Goal: Entertainment & Leisure: Browse casually

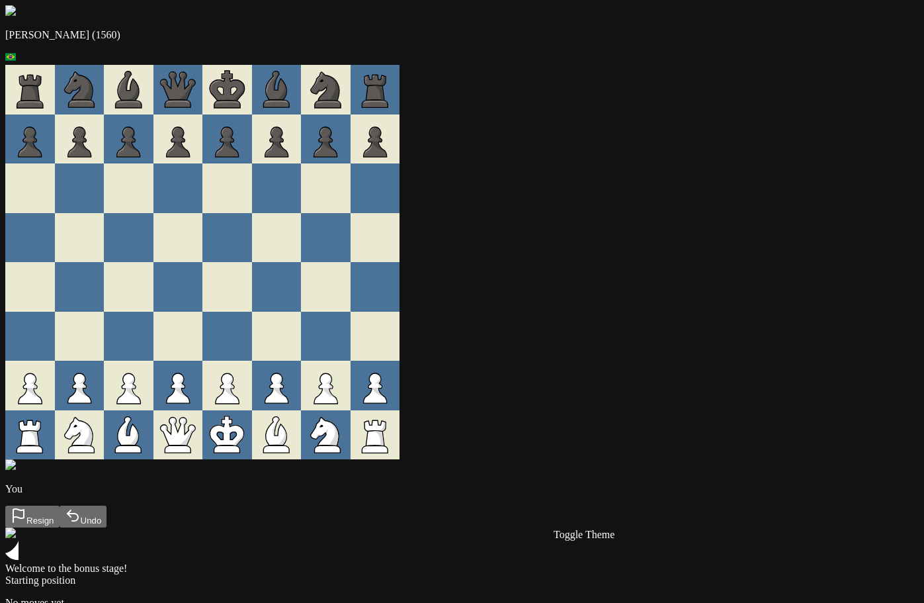
click at [18, 202] on div "Andre (1560) You Resign Undo Welcome to the bonus stage! Starting position No m…" at bounding box center [462, 323] width 914 height 636
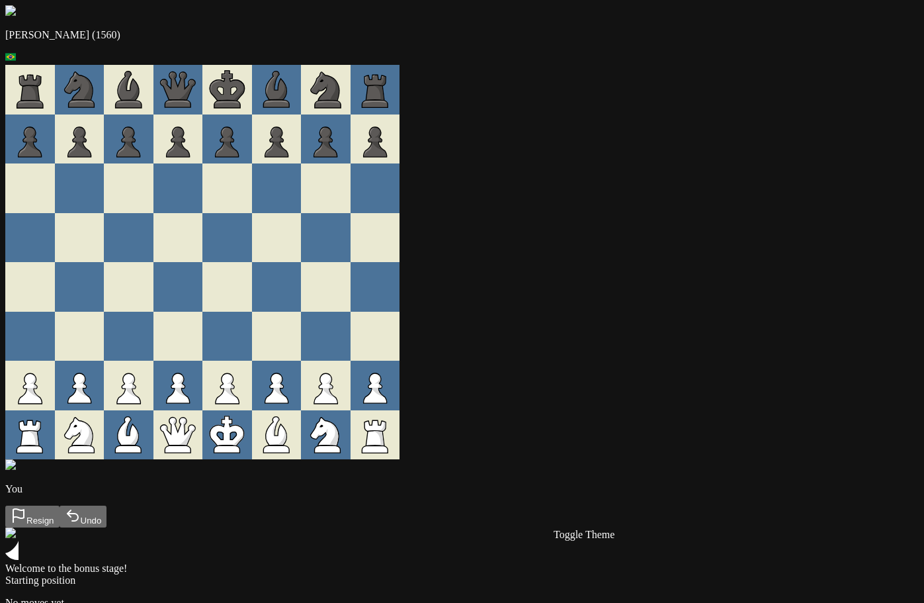
click at [16, 470] on img at bounding box center [10, 464] width 11 height 11
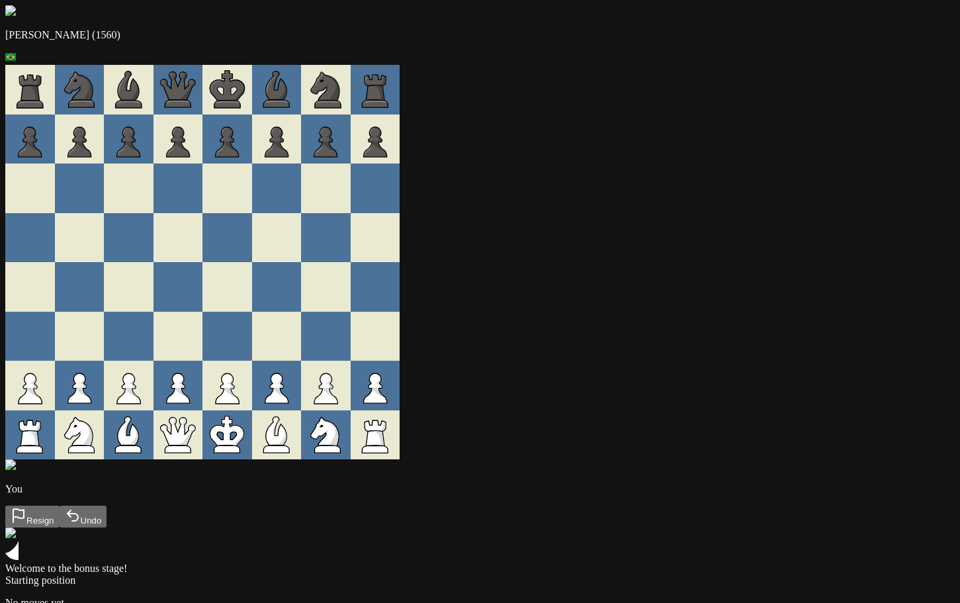
drag, startPoint x: 0, startPoint y: 0, endPoint x: 893, endPoint y: 338, distance: 954.9
click at [893, 338] on div "[PERSON_NAME] (1560) You Resign Undo Welcome to the bonus stage! Starting posit…" at bounding box center [479, 323] width 949 height 636
click at [925, 384] on div "[PERSON_NAME] (1560) You Resign Undo Welcome to the bonus stage! Starting posit…" at bounding box center [479, 323] width 949 height 636
click at [896, 416] on div "Andre (1560) You Resign Undo Welcome to the bonus stage! Starting position No m…" at bounding box center [479, 323] width 949 height 636
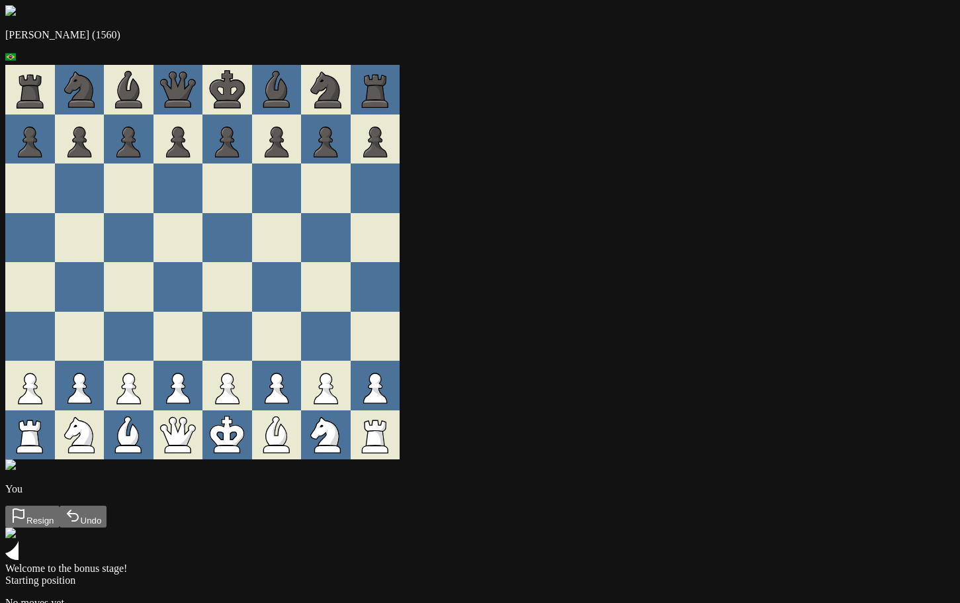
click at [913, 475] on div "Andre (1560) You Resign Undo Welcome to the bonus stage! Starting position No m…" at bounding box center [479, 323] width 949 height 636
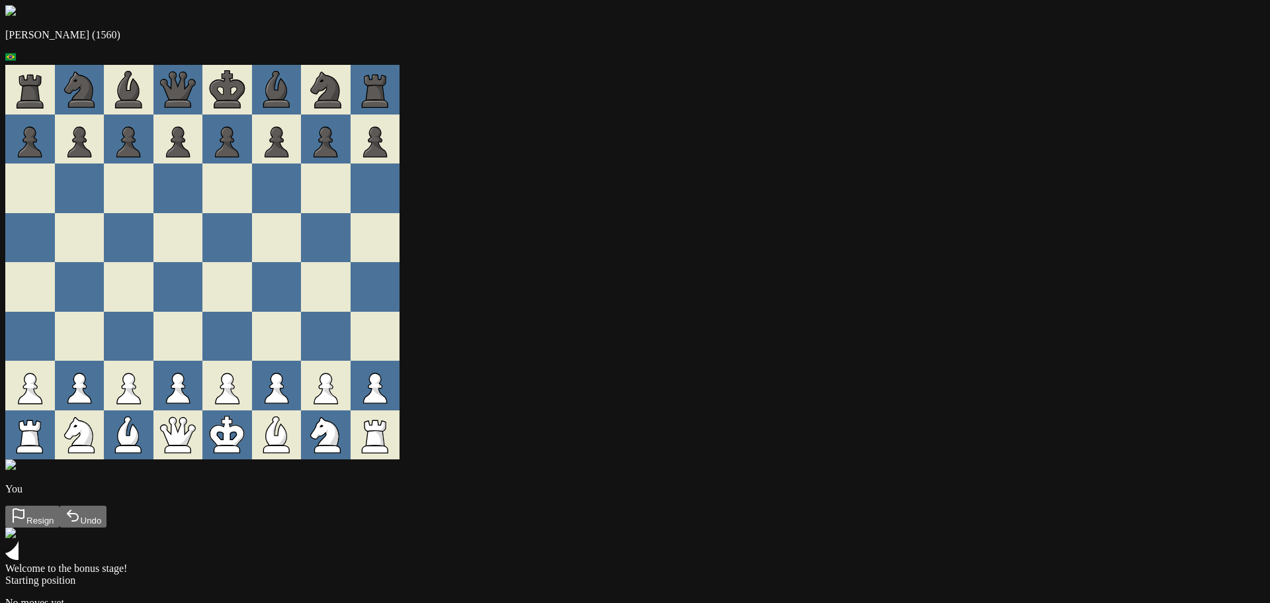
drag, startPoint x: 246, startPoint y: 468, endPoint x: 208, endPoint y: 471, distance: 37.9
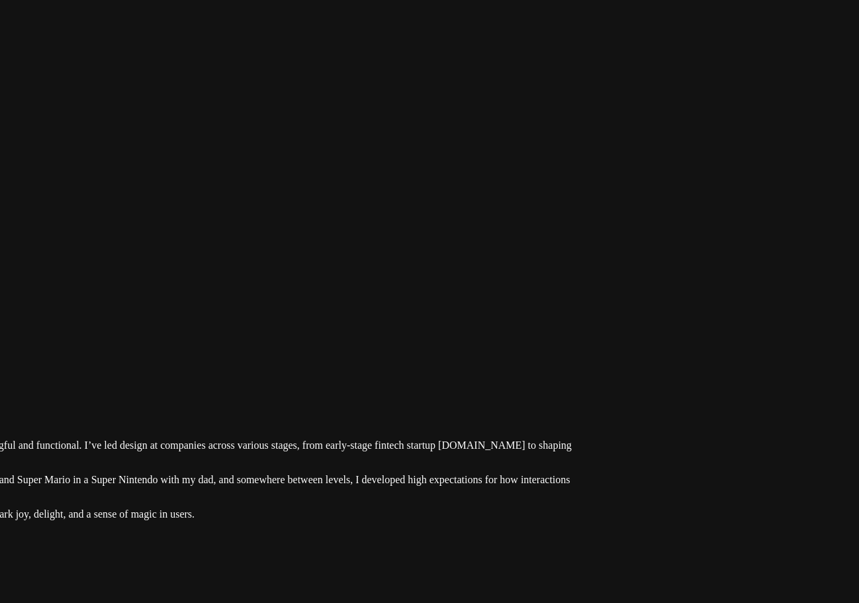
drag, startPoint x: 644, startPoint y: 58, endPoint x: 365, endPoint y: 376, distance: 424.2
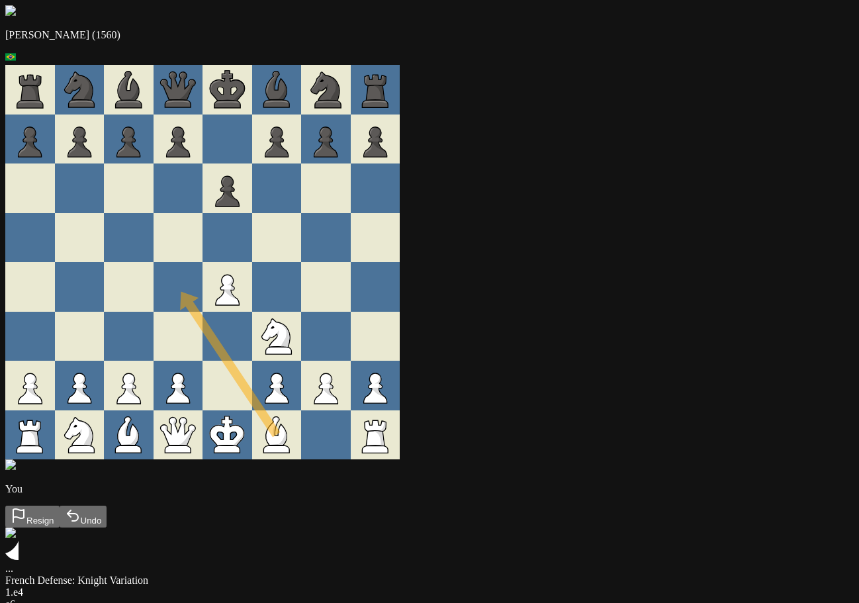
drag, startPoint x: 327, startPoint y: 459, endPoint x: 187, endPoint y: 305, distance: 207.9
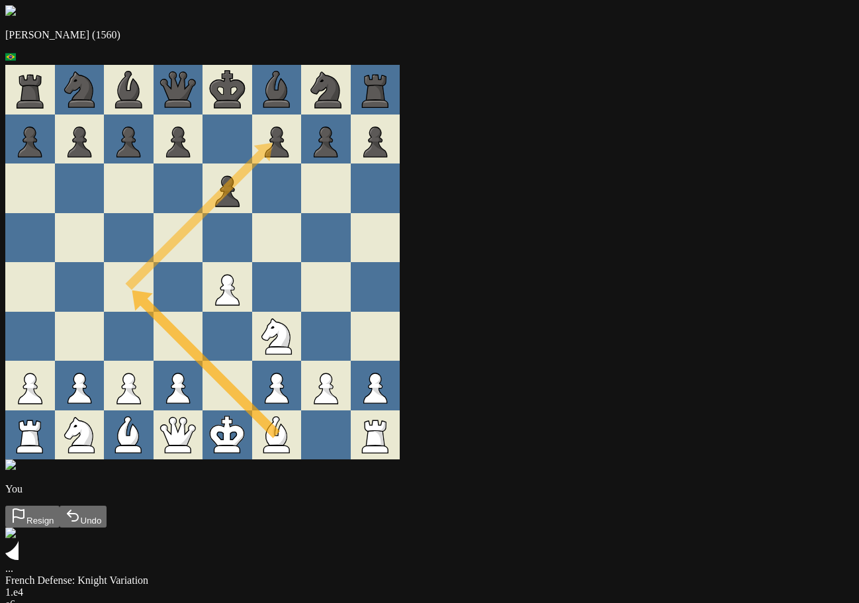
drag, startPoint x: 187, startPoint y: 305, endPoint x: 325, endPoint y: 166, distance: 195.5
click at [351, 263] on div at bounding box center [326, 238] width 50 height 50
drag, startPoint x: 320, startPoint y: 440, endPoint x: 180, endPoint y: 296, distance: 201.2
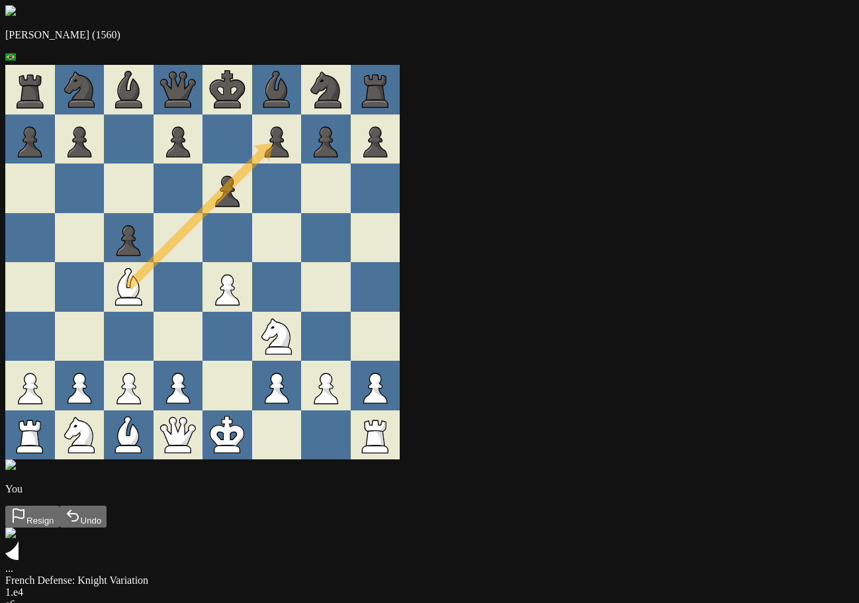
drag, startPoint x: 251, startPoint y: 259, endPoint x: 341, endPoint y: 167, distance: 128.2
click at [352, 255] on div at bounding box center [202, 238] width 394 height 50
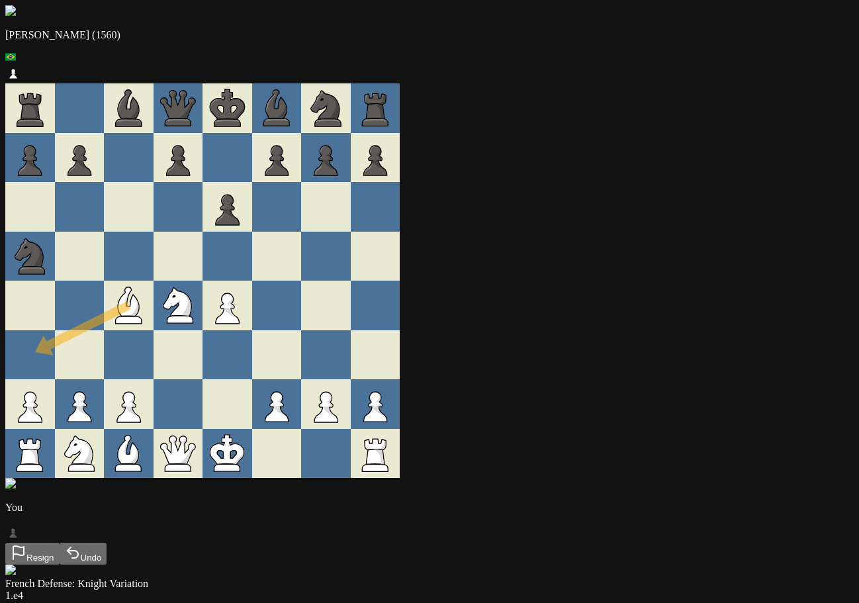
drag, startPoint x: 187, startPoint y: 308, endPoint x: 105, endPoint y: 349, distance: 91.4
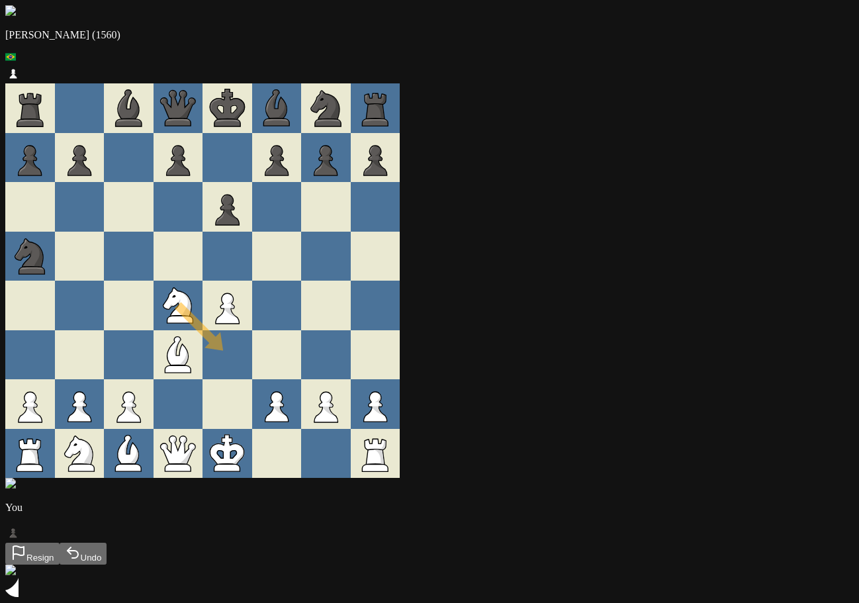
drag, startPoint x: 235, startPoint y: 308, endPoint x: 319, endPoint y: 349, distance: 93.5
click at [302, 349] on div at bounding box center [277, 355] width 50 height 50
drag, startPoint x: 138, startPoint y: 441, endPoint x: 188, endPoint y: 367, distance: 89.0
drag, startPoint x: 185, startPoint y: 449, endPoint x: 227, endPoint y: 395, distance: 68.3
click at [203, 398] on div at bounding box center [178, 404] width 50 height 50
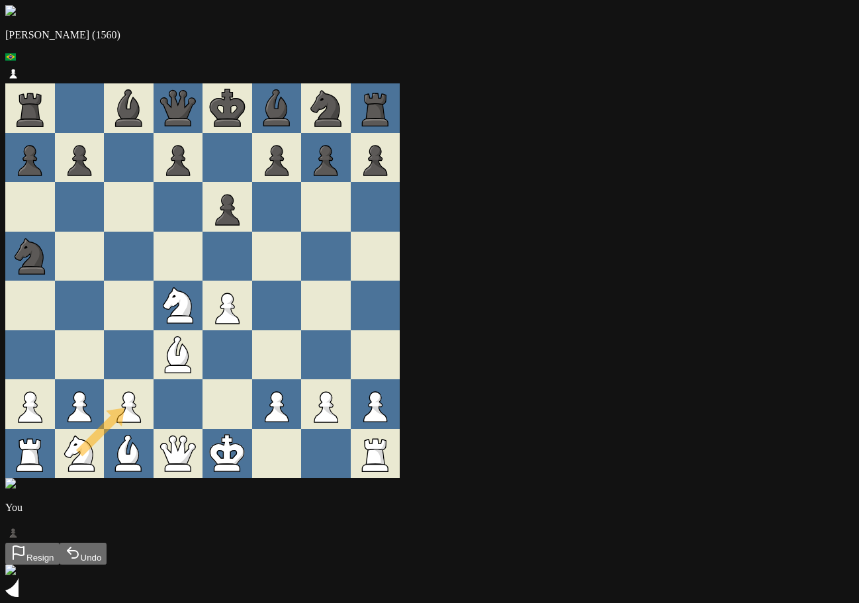
drag, startPoint x: 141, startPoint y: 443, endPoint x: 177, endPoint y: 356, distance: 93.7
drag, startPoint x: 189, startPoint y: 438, endPoint x: 241, endPoint y: 386, distance: 73.4
click at [252, 396] on div at bounding box center [227, 404] width 50 height 50
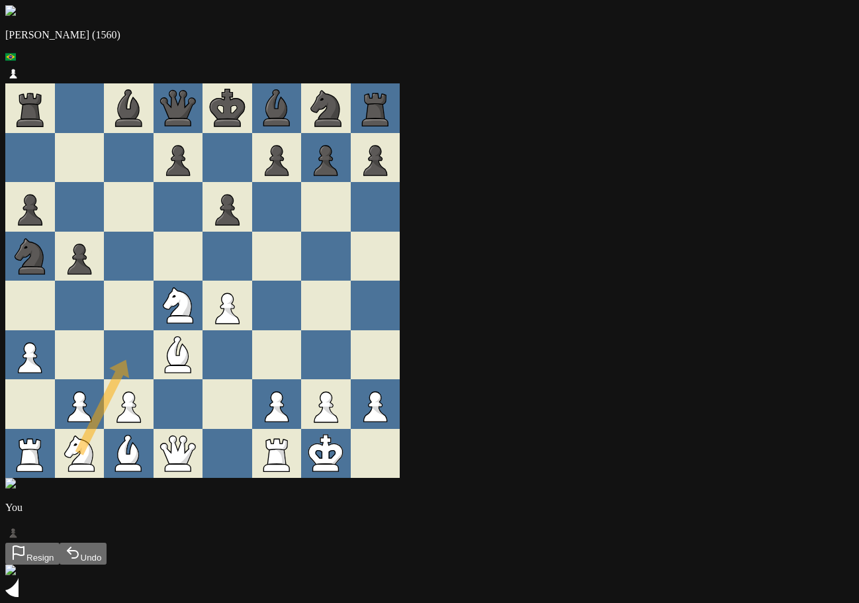
drag, startPoint x: 151, startPoint y: 463, endPoint x: 182, endPoint y: 370, distance: 98.3
drag, startPoint x: 200, startPoint y: 444, endPoint x: 324, endPoint y: 304, distance: 187.4
click at [302, 309] on div at bounding box center [277, 305] width 50 height 50
drag, startPoint x: 217, startPoint y: 429, endPoint x: 327, endPoint y: 291, distance: 176.6
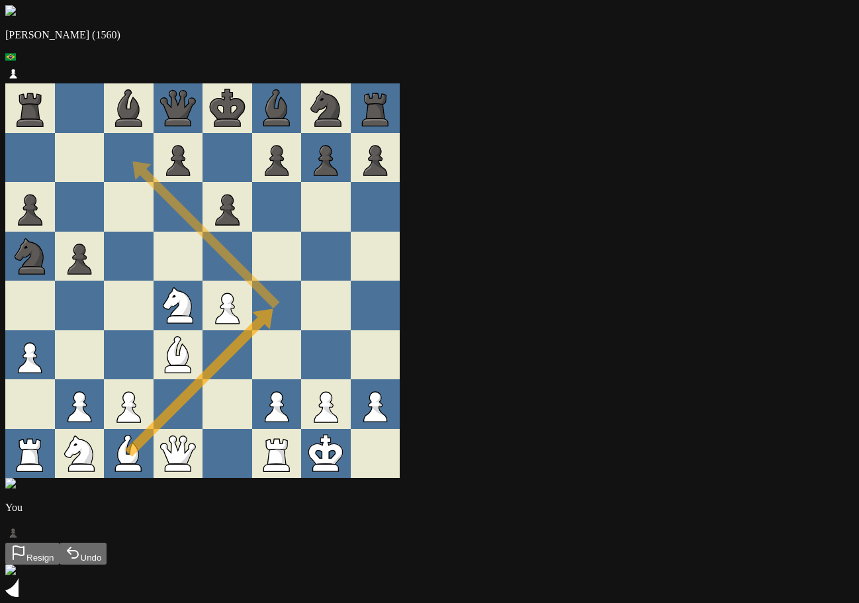
drag, startPoint x: 322, startPoint y: 309, endPoint x: 159, endPoint y: 155, distance: 223.7
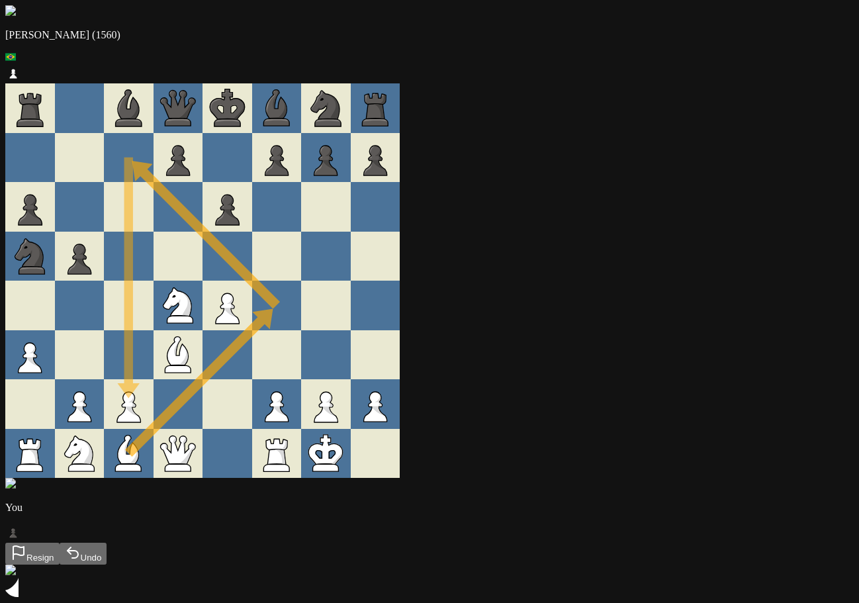
drag, startPoint x: 163, startPoint y: 157, endPoint x: 173, endPoint y: 392, distance: 235.0
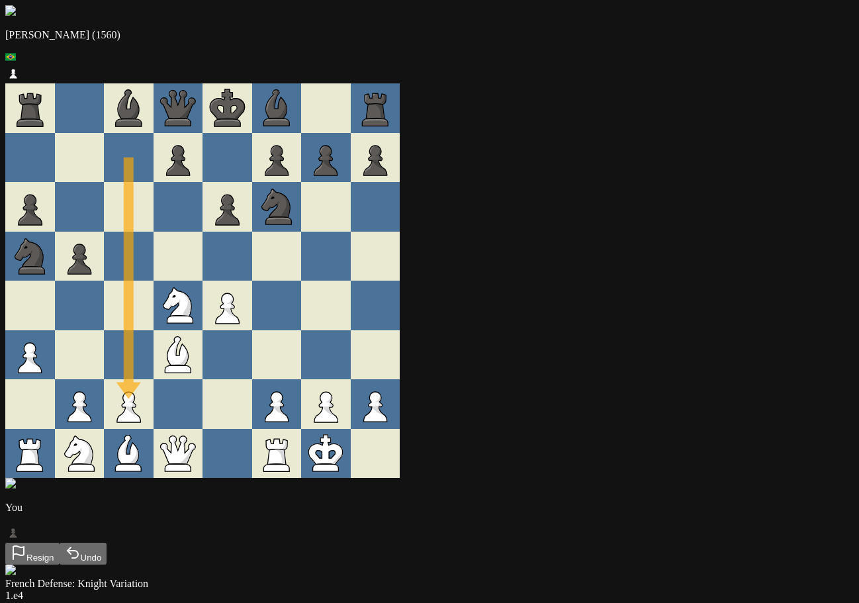
drag, startPoint x: 233, startPoint y: 484, endPoint x: 294, endPoint y: 364, distance: 134.3
click at [314, 343] on div "Andre (1560) You Resign Undo" at bounding box center [429, 284] width 848 height 559
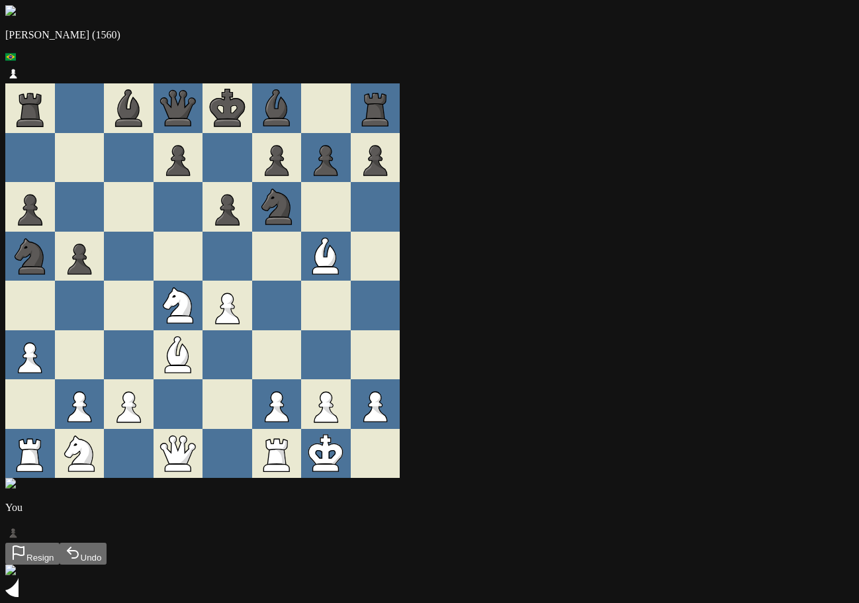
click at [351, 322] on div at bounding box center [326, 305] width 50 height 50
drag, startPoint x: 246, startPoint y: 301, endPoint x: 314, endPoint y: 347, distance: 82.0
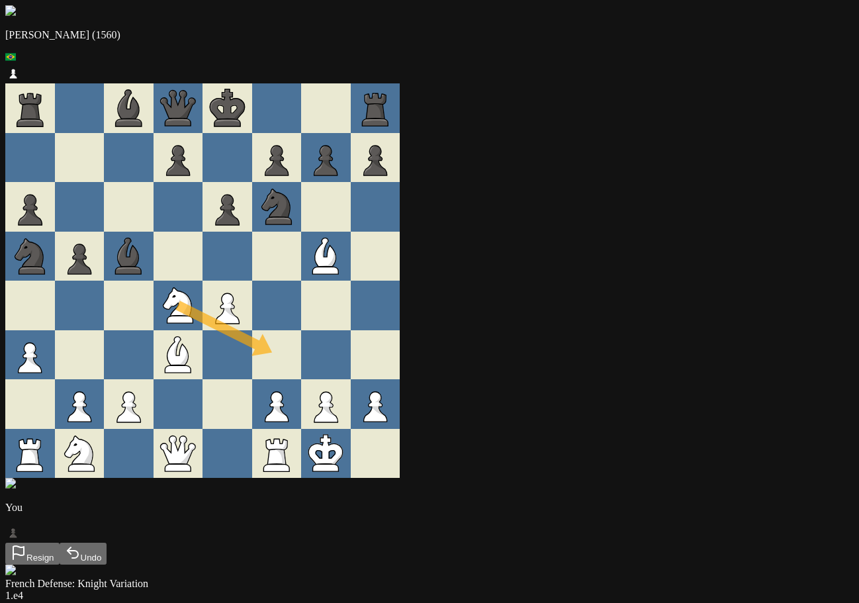
click at [302, 349] on div at bounding box center [277, 355] width 50 height 50
drag, startPoint x: 290, startPoint y: 409, endPoint x: 323, endPoint y: 359, distance: 61.1
click at [302, 359] on div at bounding box center [277, 355] width 50 height 50
drag, startPoint x: 276, startPoint y: 306, endPoint x: 287, endPoint y: 273, distance: 34.9
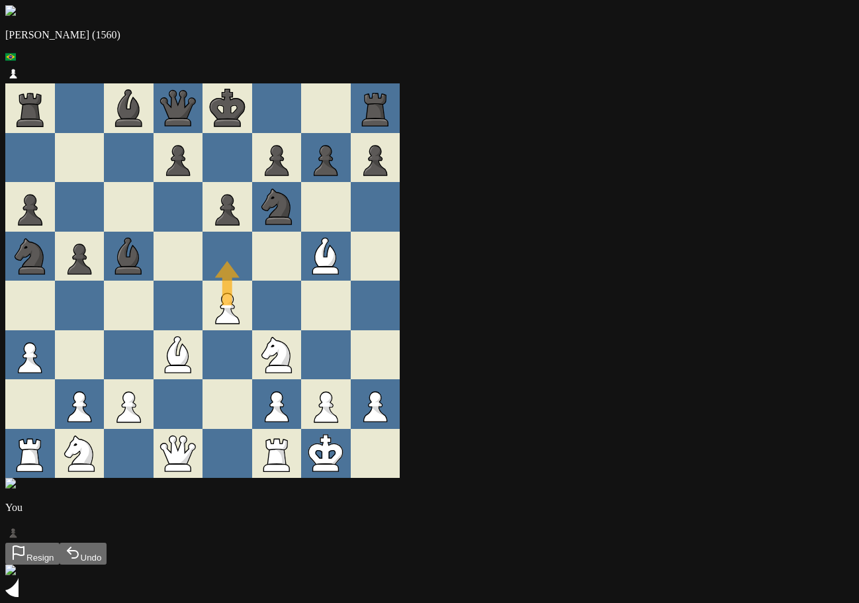
click at [351, 294] on div at bounding box center [326, 305] width 50 height 50
drag, startPoint x: 288, startPoint y: 317, endPoint x: 293, endPoint y: 275, distance: 42.6
click at [302, 273] on div at bounding box center [277, 257] width 50 height 50
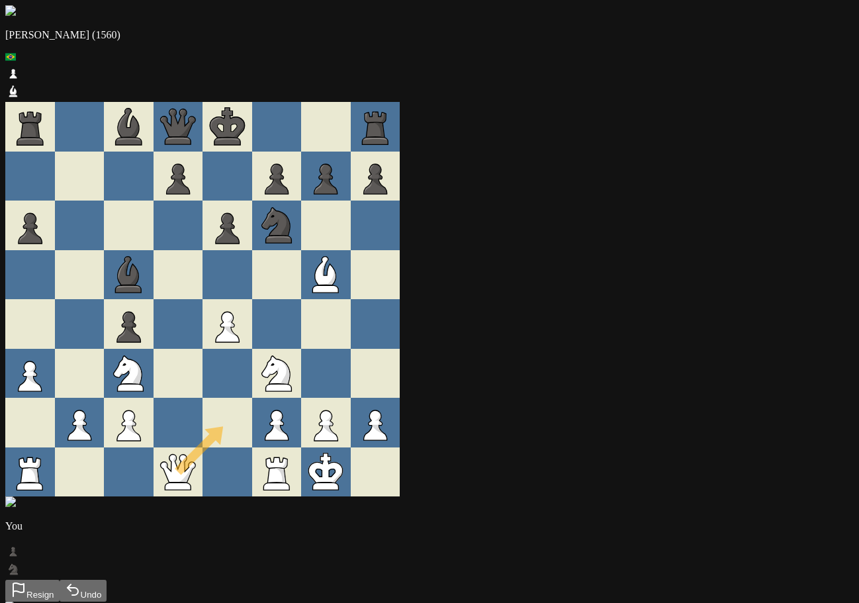
drag, startPoint x: 234, startPoint y: 451, endPoint x: 284, endPoint y: 404, distance: 68.8
click at [252, 404] on div at bounding box center [227, 423] width 50 height 50
drag, startPoint x: 288, startPoint y: 307, endPoint x: 288, endPoint y: 254, distance: 52.9
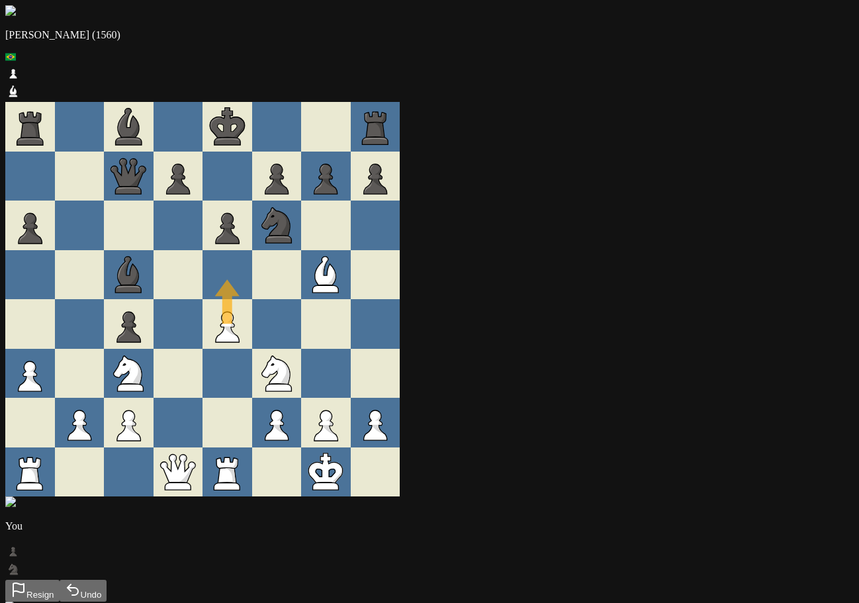
click at [302, 263] on div at bounding box center [277, 275] width 50 height 50
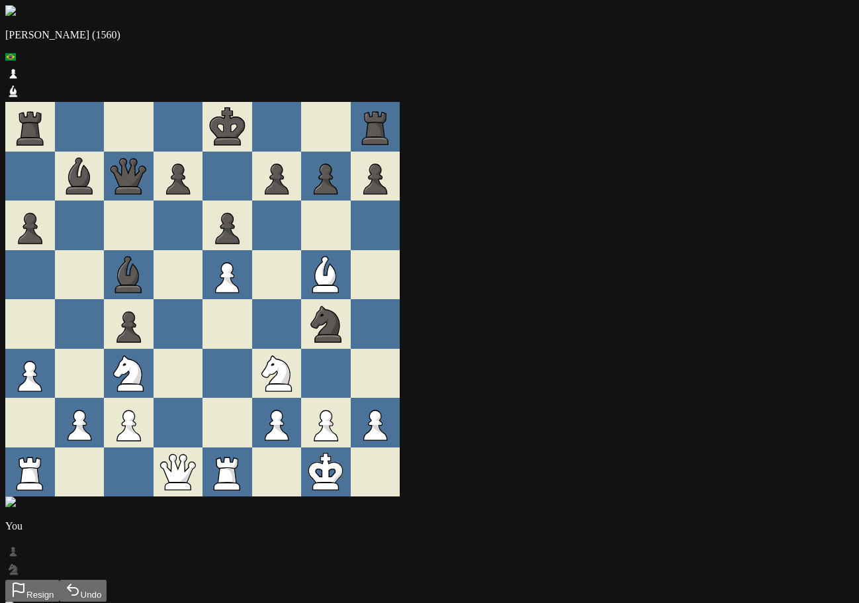
drag, startPoint x: 390, startPoint y: 333, endPoint x: 385, endPoint y: 327, distance: 8.0
click at [351, 356] on div at bounding box center [326, 374] width 50 height 50
drag, startPoint x: 377, startPoint y: 267, endPoint x: 320, endPoint y: 411, distance: 155.9
click at [351, 361] on div at bounding box center [326, 374] width 50 height 50
drag, startPoint x: 137, startPoint y: 163, endPoint x: 275, endPoint y: 301, distance: 194.6
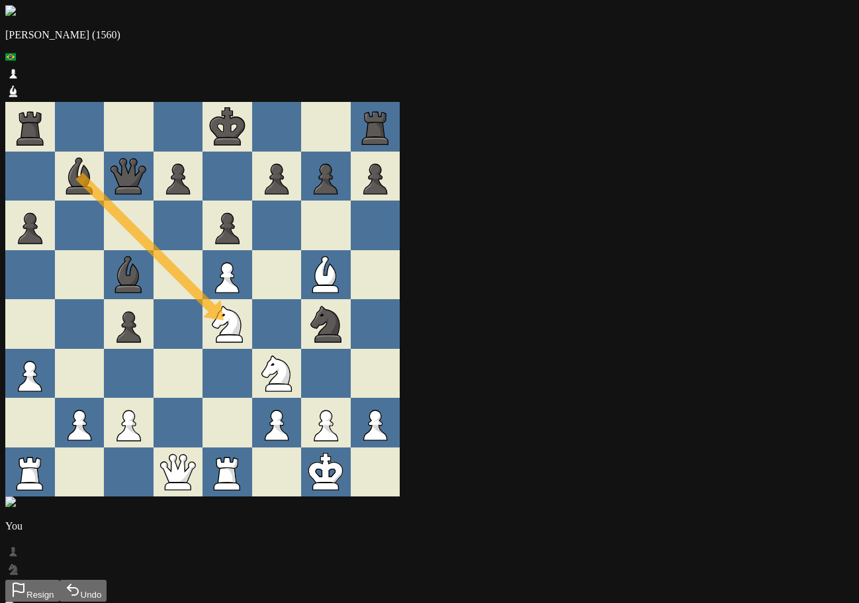
click at [302, 258] on div at bounding box center [277, 275] width 50 height 50
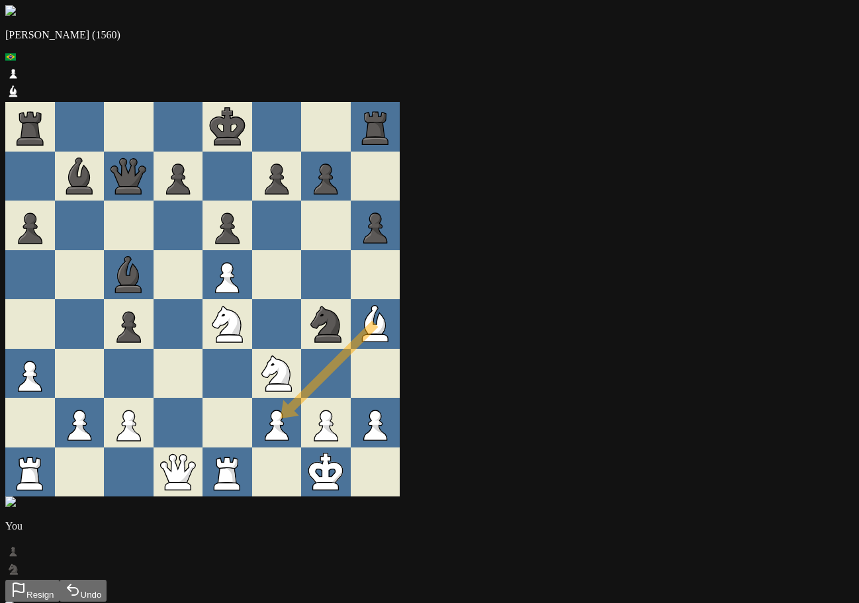
drag, startPoint x: 414, startPoint y: 315, endPoint x: 333, endPoint y: 405, distance: 121.3
click at [351, 365] on div at bounding box center [326, 374] width 50 height 50
drag, startPoint x: 421, startPoint y: 312, endPoint x: 381, endPoint y: 359, distance: 61.9
click at [351, 359] on div at bounding box center [326, 374] width 50 height 50
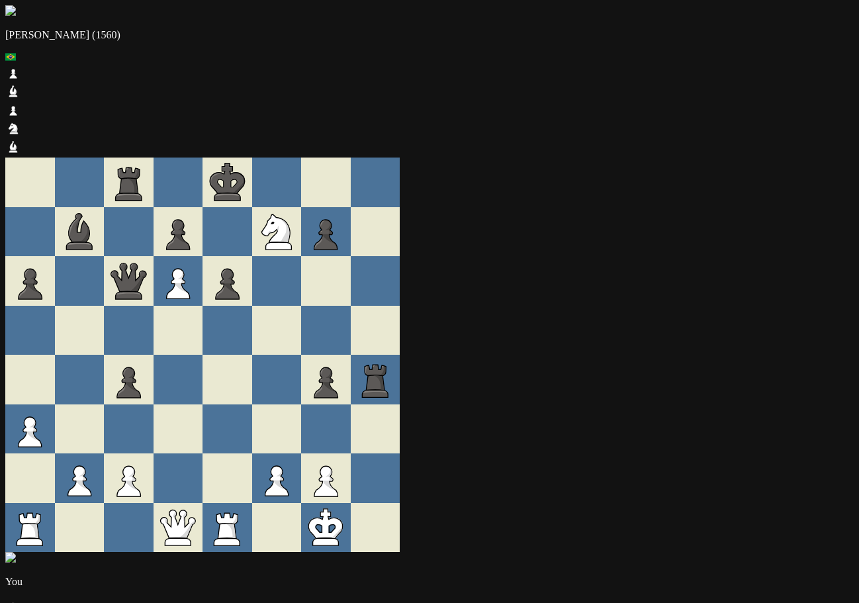
click at [289, 218] on icon at bounding box center [284, 230] width 9 height 24
drag, startPoint x: 193, startPoint y: 219, endPoint x: 363, endPoint y: 396, distance: 245.2
click at [290, 214] on icon at bounding box center [275, 228] width 28 height 28
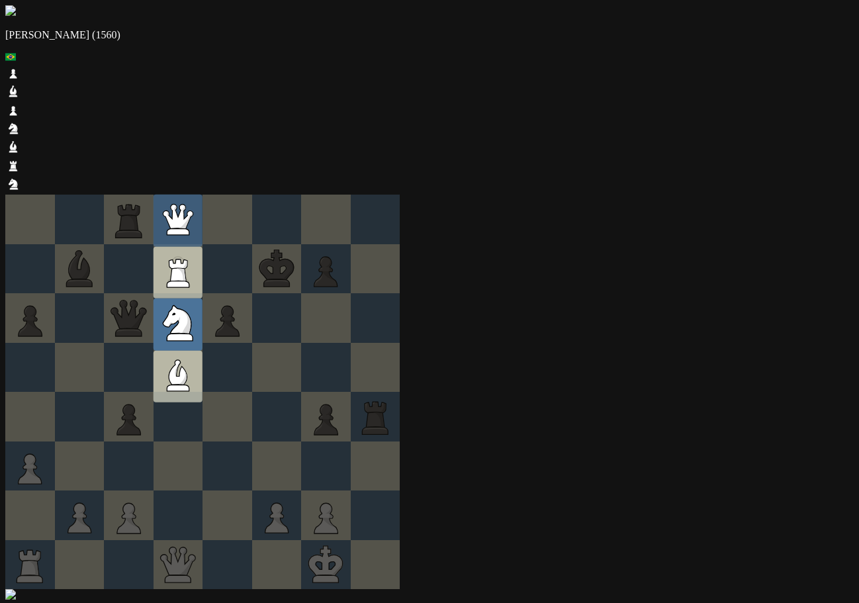
click at [191, 306] on icon at bounding box center [177, 320] width 28 height 28
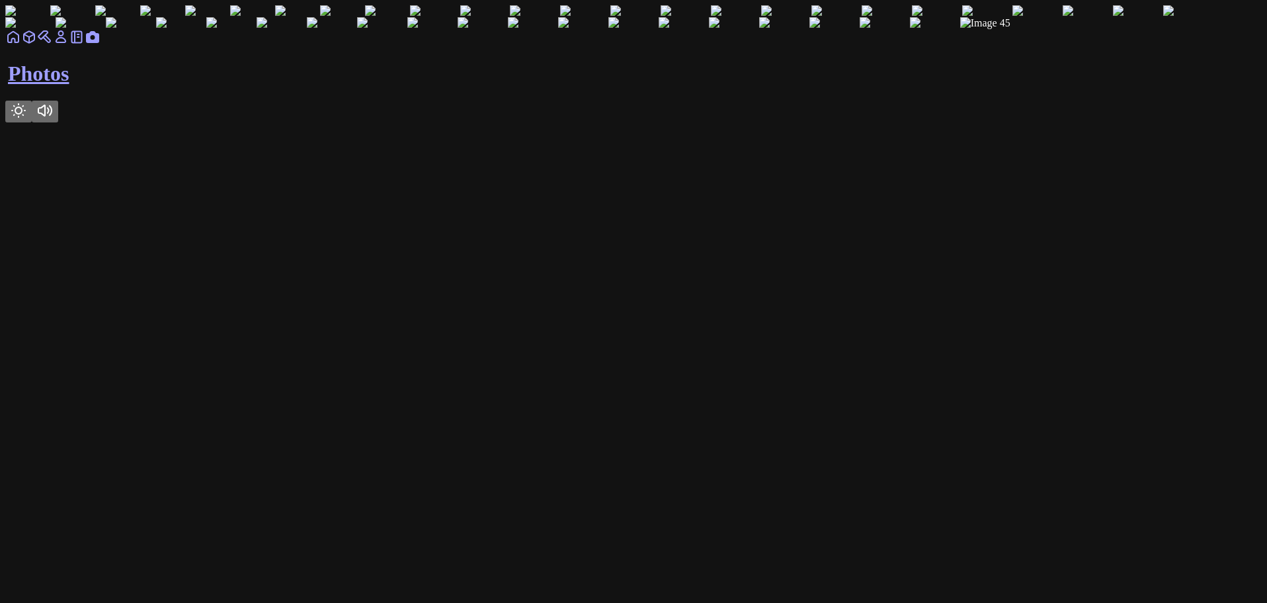
click at [95, 17] on img at bounding box center [72, 11] width 45 height 12
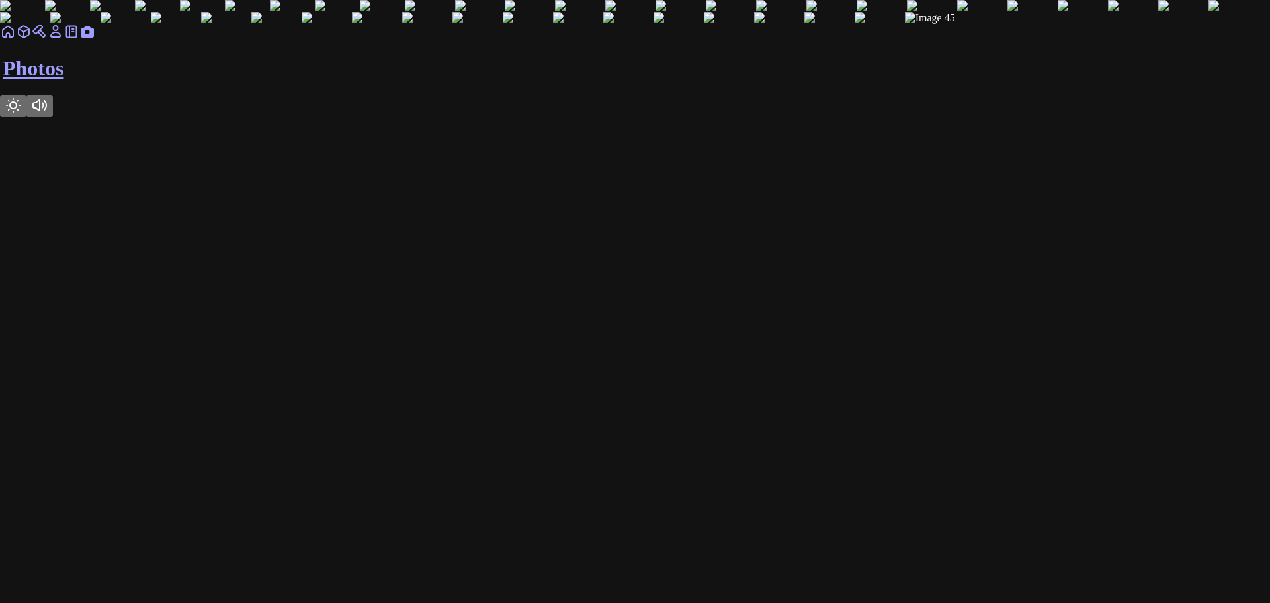
drag, startPoint x: 743, startPoint y: 306, endPoint x: 619, endPoint y: 301, distance: 123.8
drag, startPoint x: 693, startPoint y: 296, endPoint x: 335, endPoint y: 309, distance: 358.8
drag, startPoint x: 540, startPoint y: 312, endPoint x: 716, endPoint y: 316, distance: 176.0
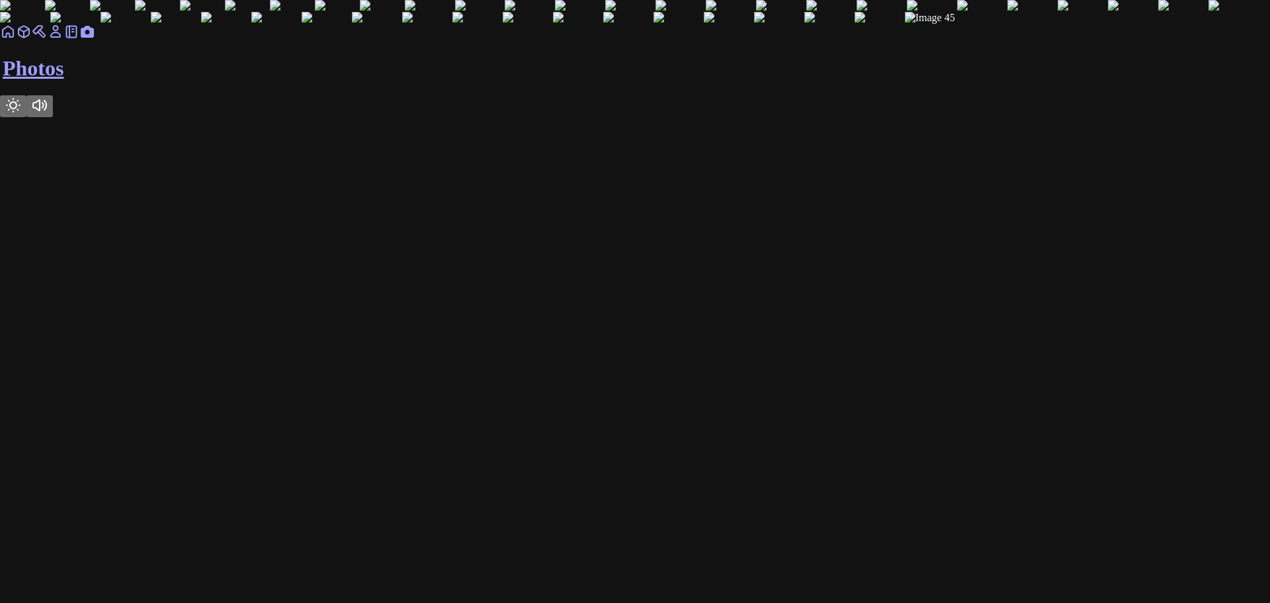
drag, startPoint x: 767, startPoint y: 312, endPoint x: 488, endPoint y: 313, distance: 279.2
drag, startPoint x: 773, startPoint y: 191, endPoint x: 648, endPoint y: 213, distance: 127.0
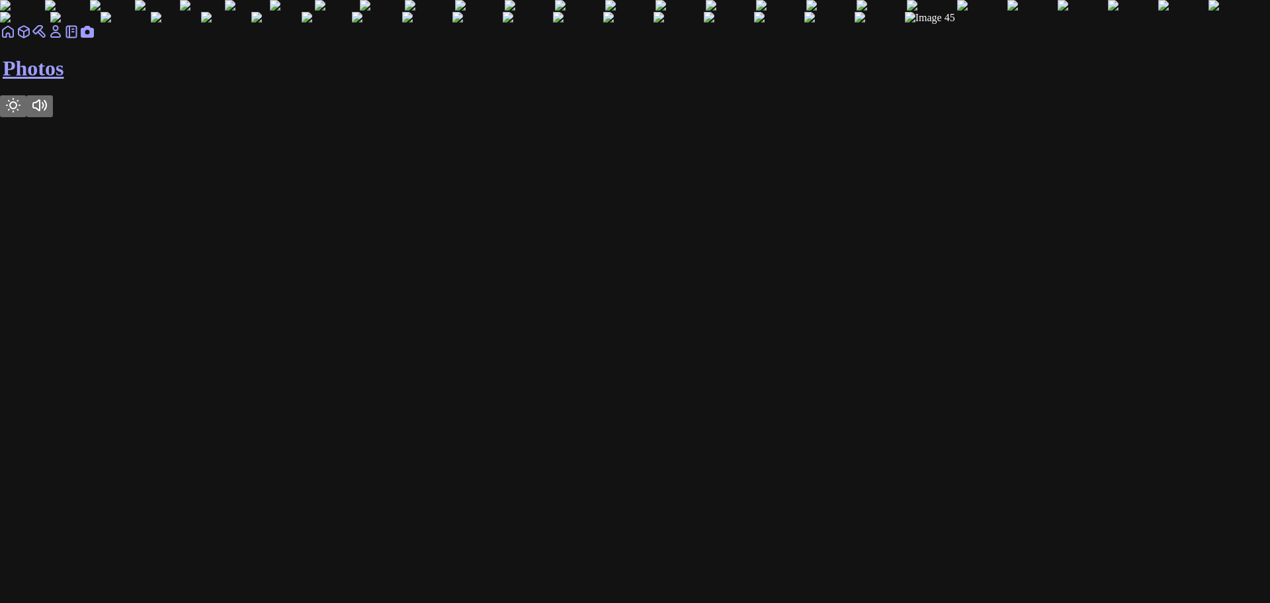
drag, startPoint x: 577, startPoint y: 198, endPoint x: 455, endPoint y: 241, distance: 129.1
drag, startPoint x: 708, startPoint y: 218, endPoint x: 515, endPoint y: 250, distance: 195.1
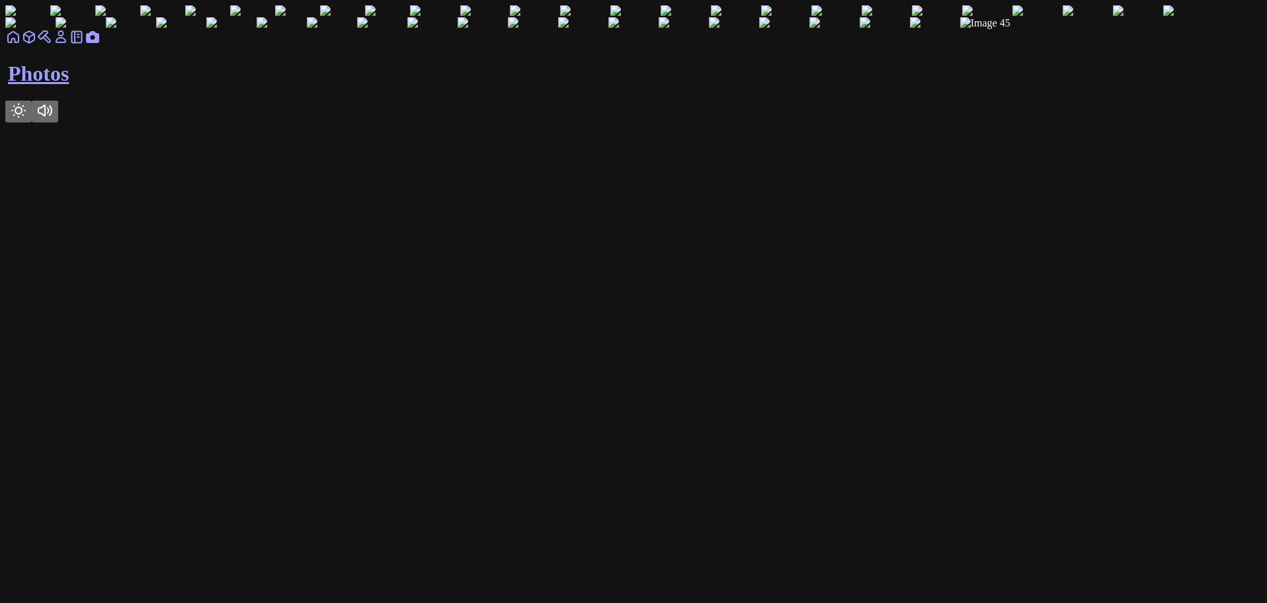
click at [50, 17] on img at bounding box center [27, 11] width 45 height 12
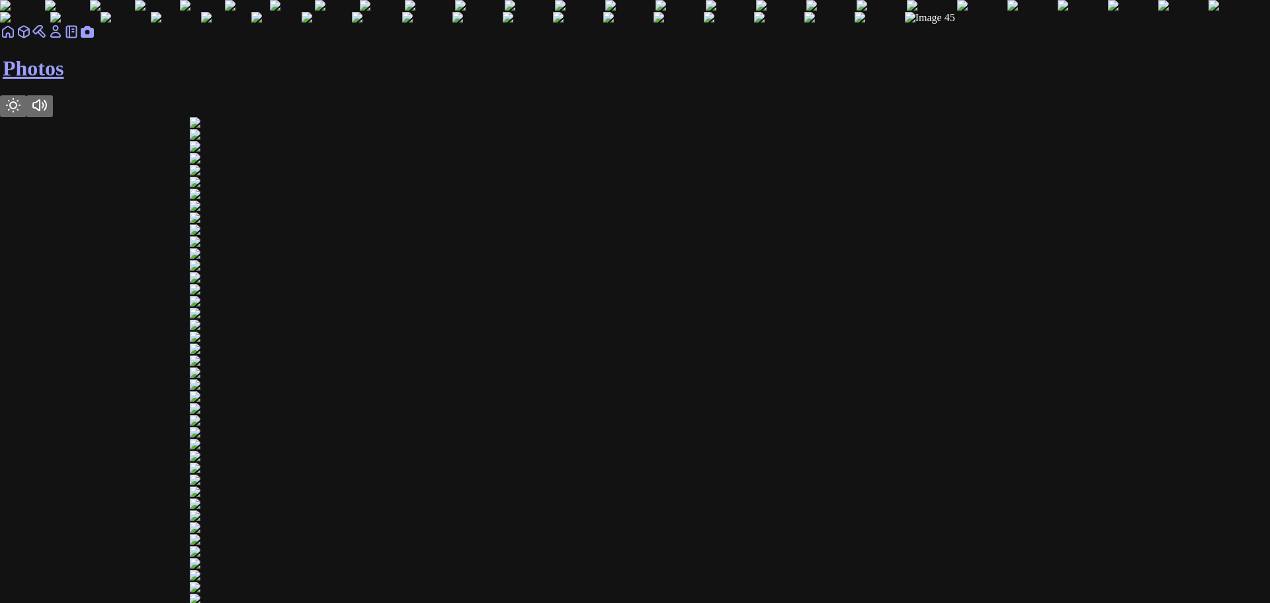
drag, startPoint x: 634, startPoint y: 194, endPoint x: 451, endPoint y: 196, distance: 183.3
click at [275, 129] on img at bounding box center [232, 123] width 85 height 12
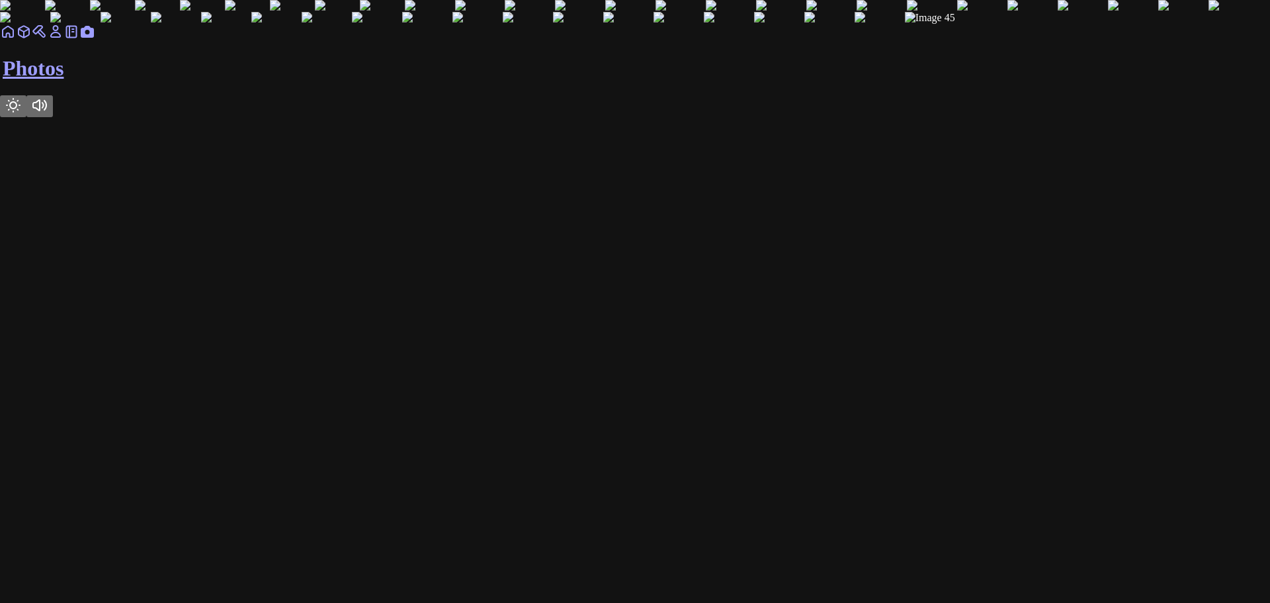
drag, startPoint x: 565, startPoint y: 200, endPoint x: 419, endPoint y: 198, distance: 146.2
drag, startPoint x: 828, startPoint y: 182, endPoint x: 836, endPoint y: 183, distance: 7.3
drag, startPoint x: 518, startPoint y: 274, endPoint x: 796, endPoint y: 284, distance: 278.7
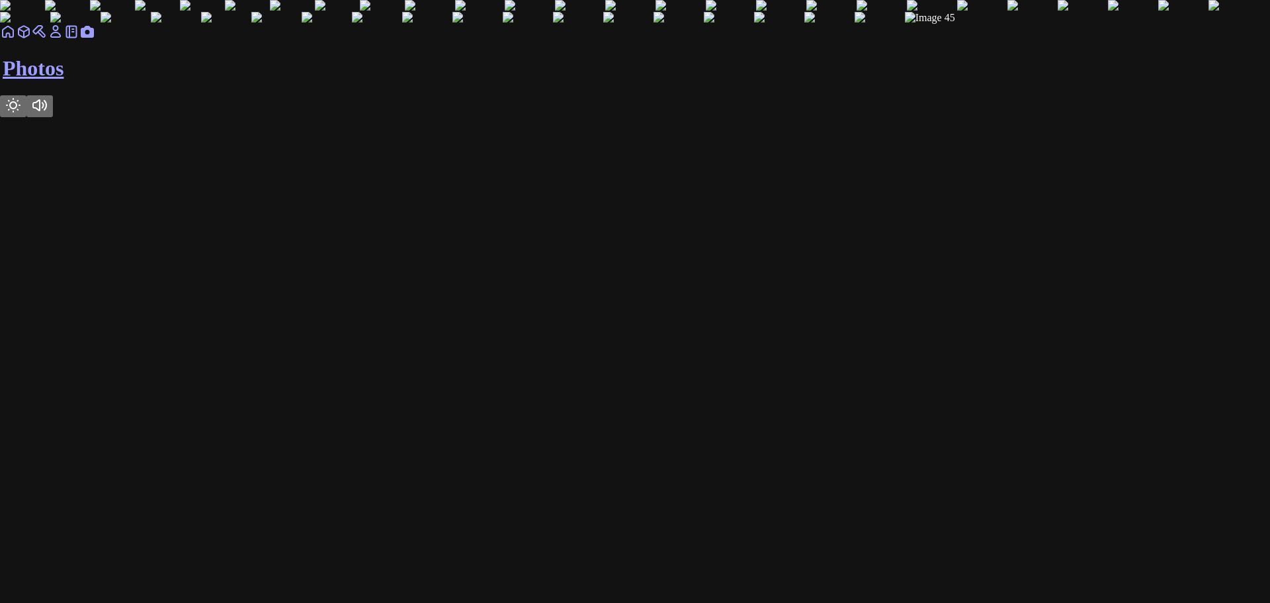
drag, startPoint x: 691, startPoint y: 347, endPoint x: 733, endPoint y: 348, distance: 41.7
click at [294, 129] on img at bounding box center [250, 123] width 85 height 12
drag, startPoint x: 567, startPoint y: 352, endPoint x: 777, endPoint y: 363, distance: 210.0
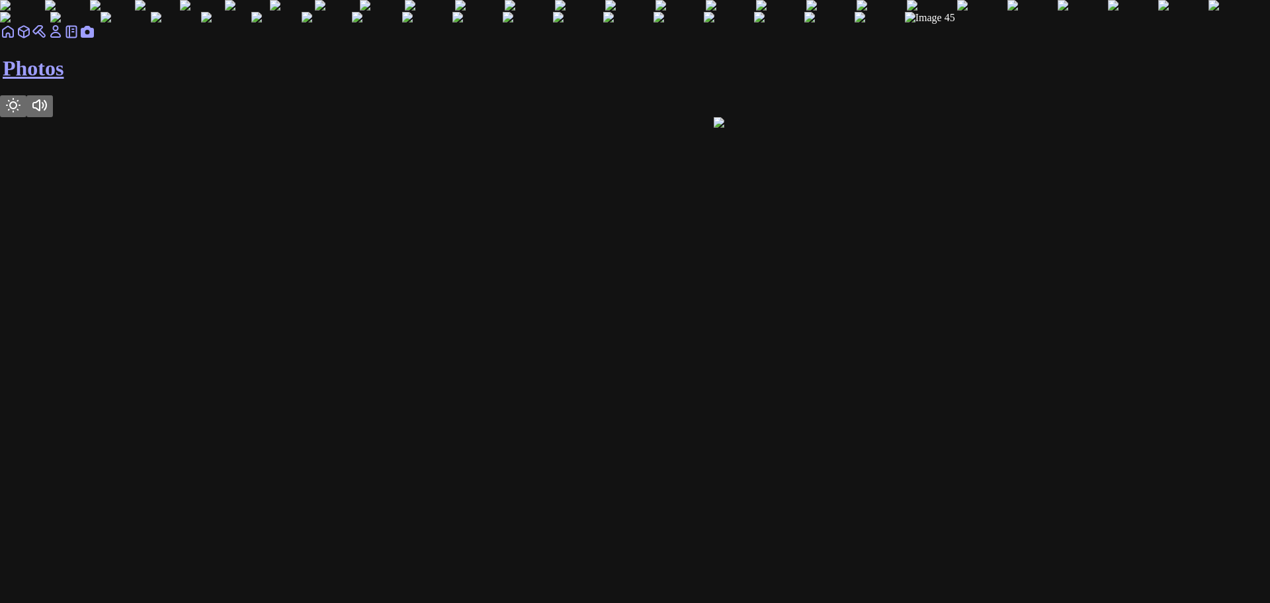
drag, startPoint x: 580, startPoint y: 370, endPoint x: 738, endPoint y: 358, distance: 159.2
drag, startPoint x: 559, startPoint y: 361, endPoint x: 722, endPoint y: 356, distance: 162.8
drag, startPoint x: 579, startPoint y: 371, endPoint x: 812, endPoint y: 329, distance: 236.7
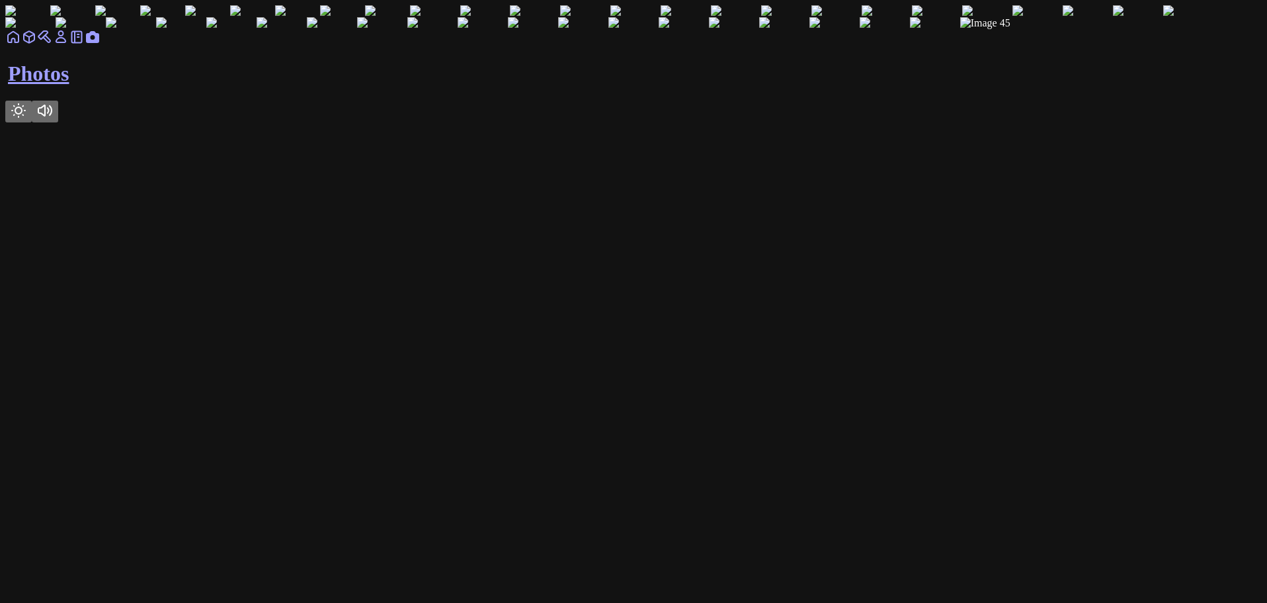
click at [85, 47] on link at bounding box center [77, 41] width 16 height 11
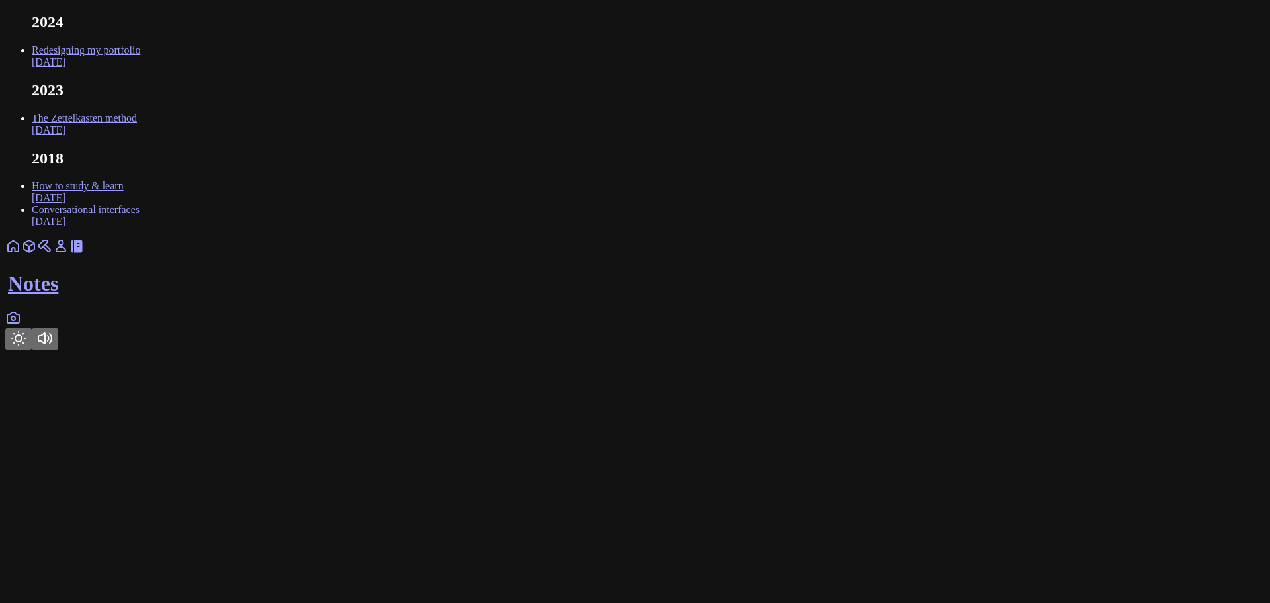
click at [137, 136] on link "The Zettelkasten method Feb 2023" at bounding box center [84, 123] width 105 height 23
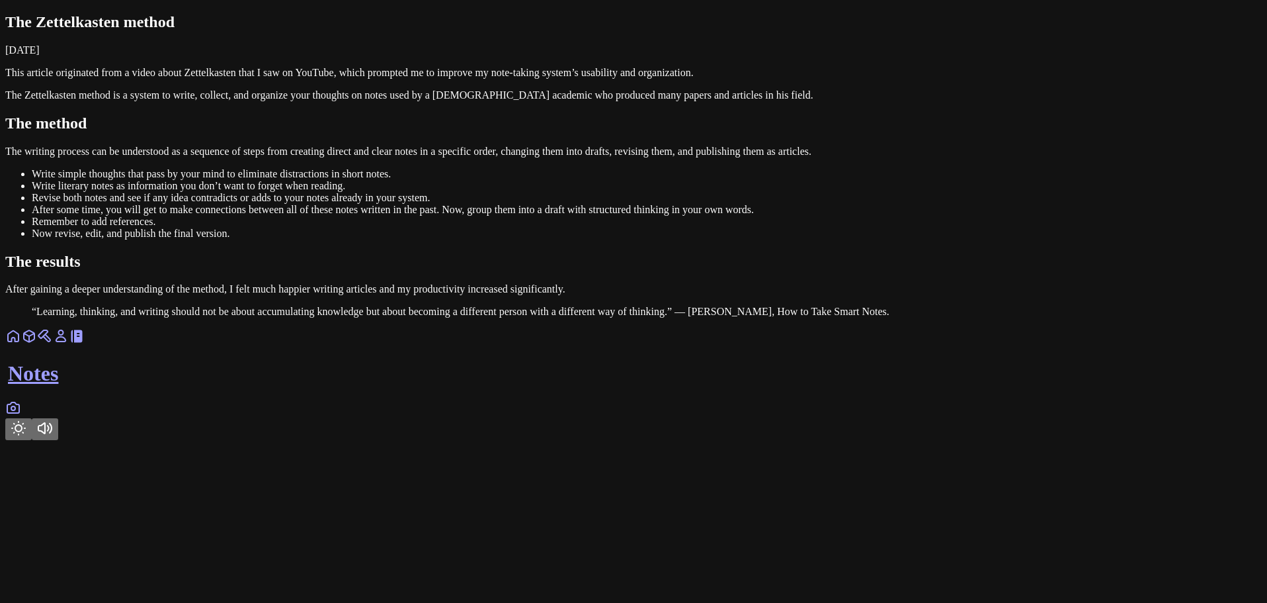
scroll to position [151, 0]
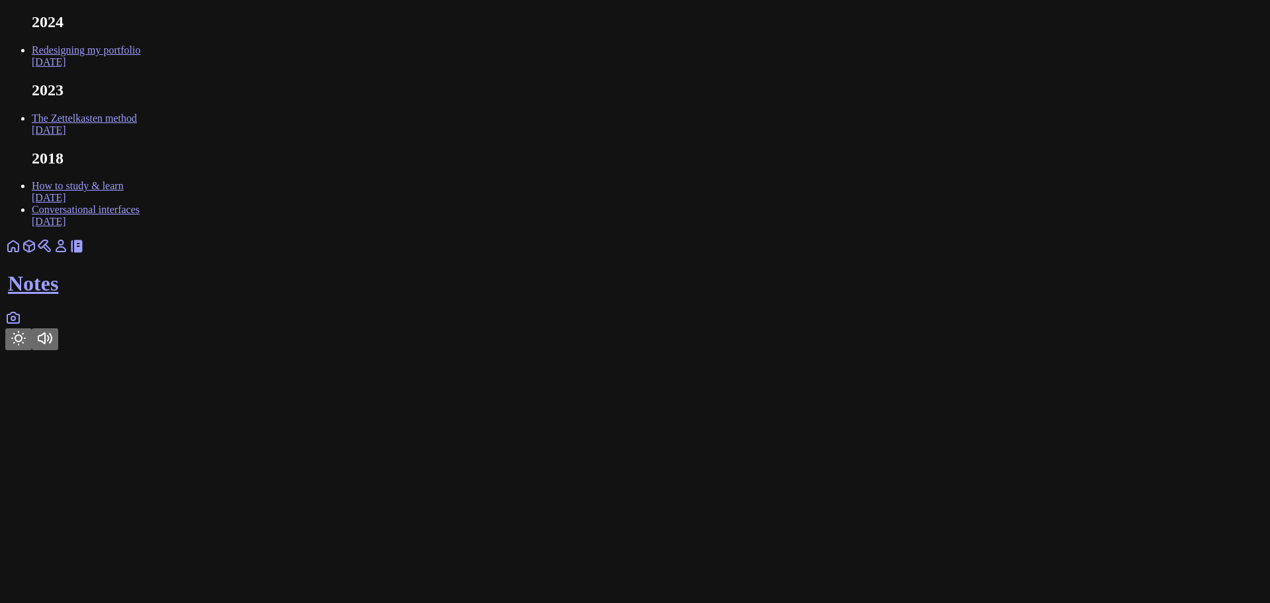
click at [124, 203] on link "How to study & learn Dec 2018" at bounding box center [78, 191] width 92 height 23
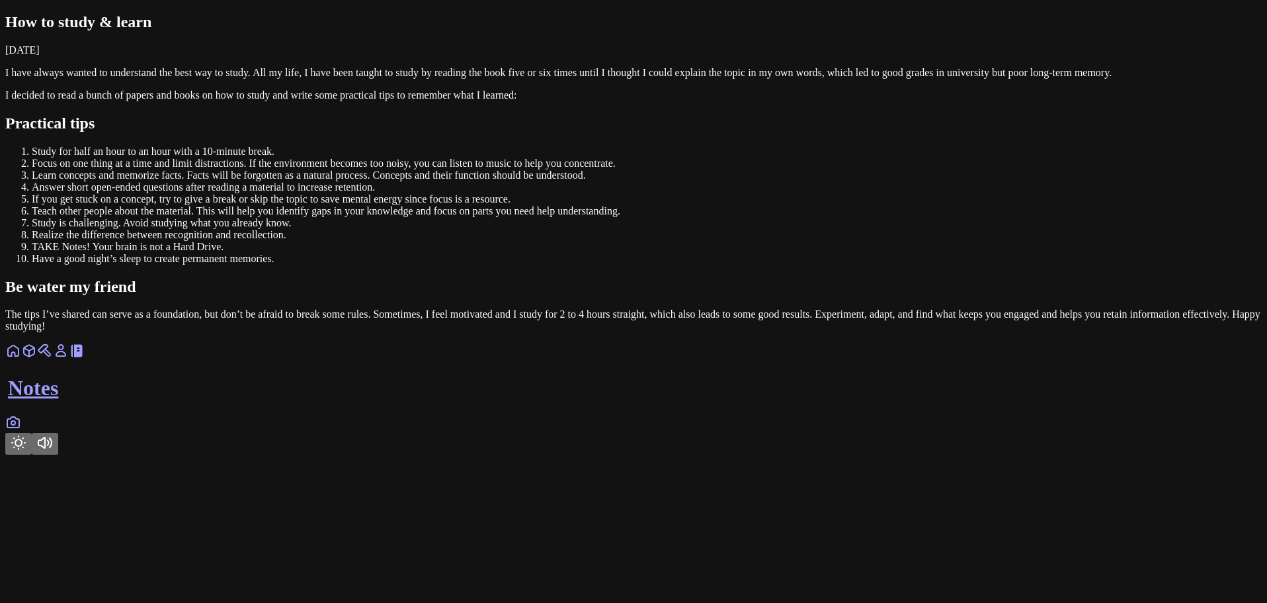
scroll to position [220, 0]
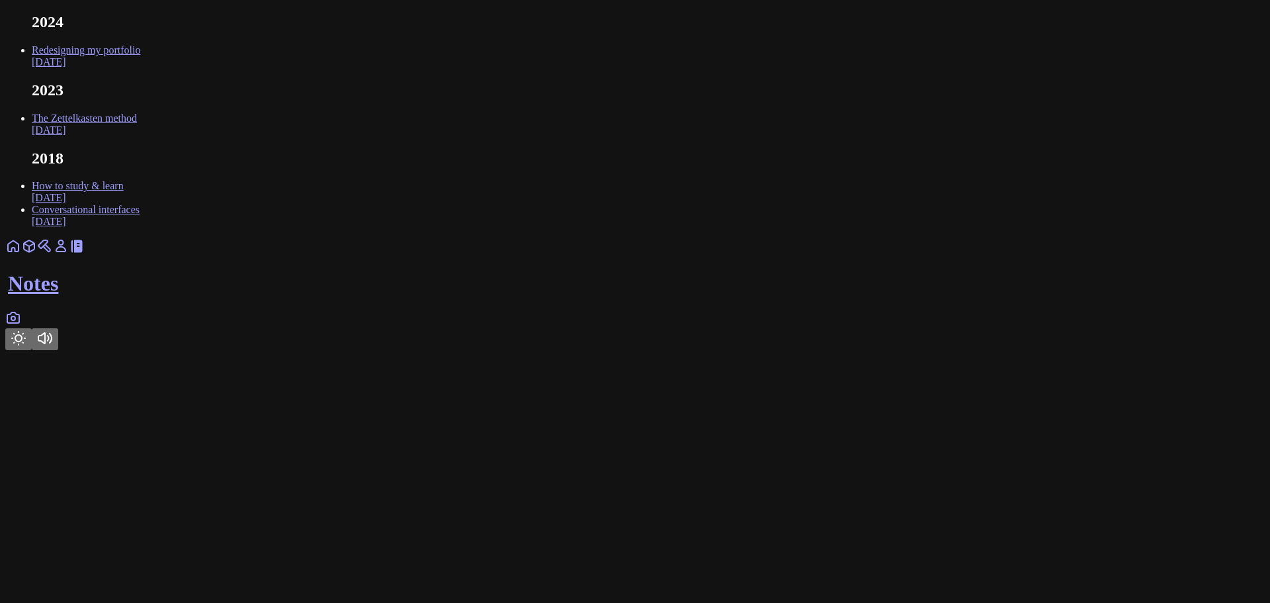
click at [140, 227] on link "Conversational interfaces Dec 2018" at bounding box center [86, 215] width 108 height 23
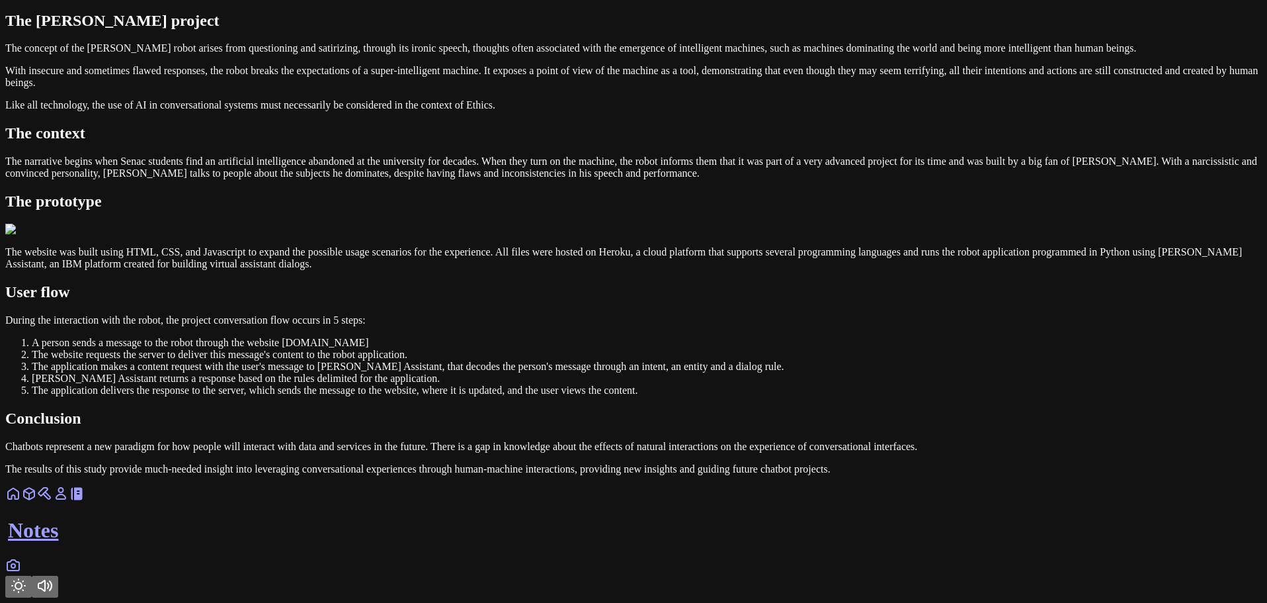
scroll to position [790, 0]
click at [42, 224] on img at bounding box center [23, 230] width 37 height 12
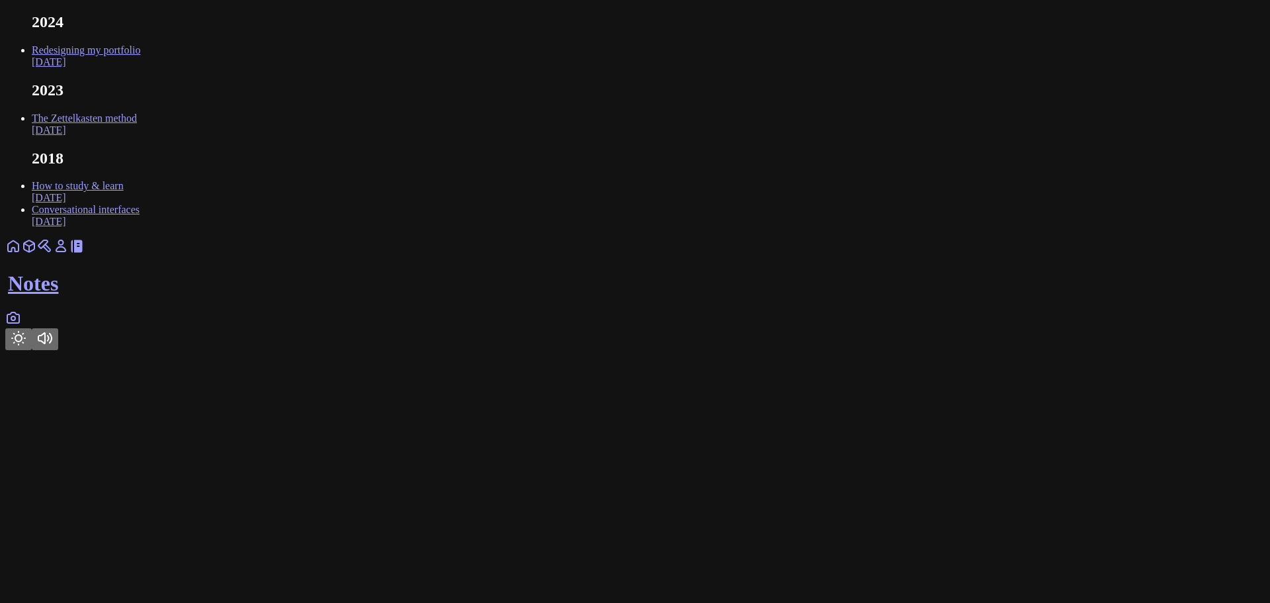
click at [140, 67] on link "Redesigning my portfolio Sep 2024" at bounding box center [86, 55] width 108 height 23
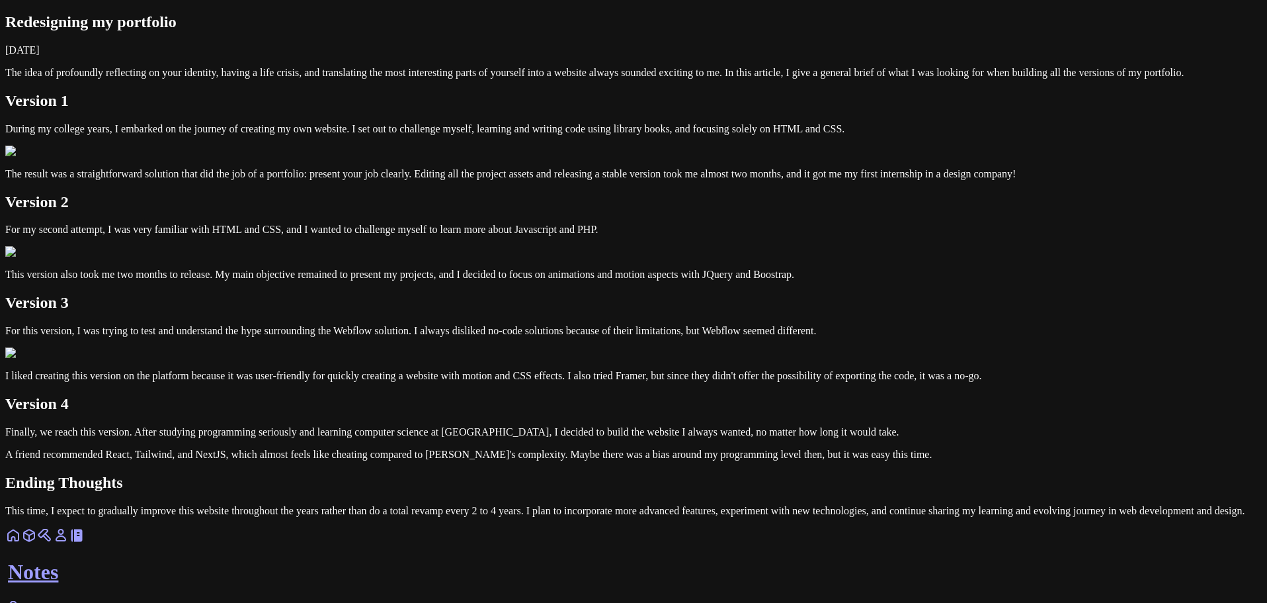
click at [42, 157] on img at bounding box center [23, 152] width 37 height 12
click at [69, 543] on icon at bounding box center [61, 535] width 16 height 16
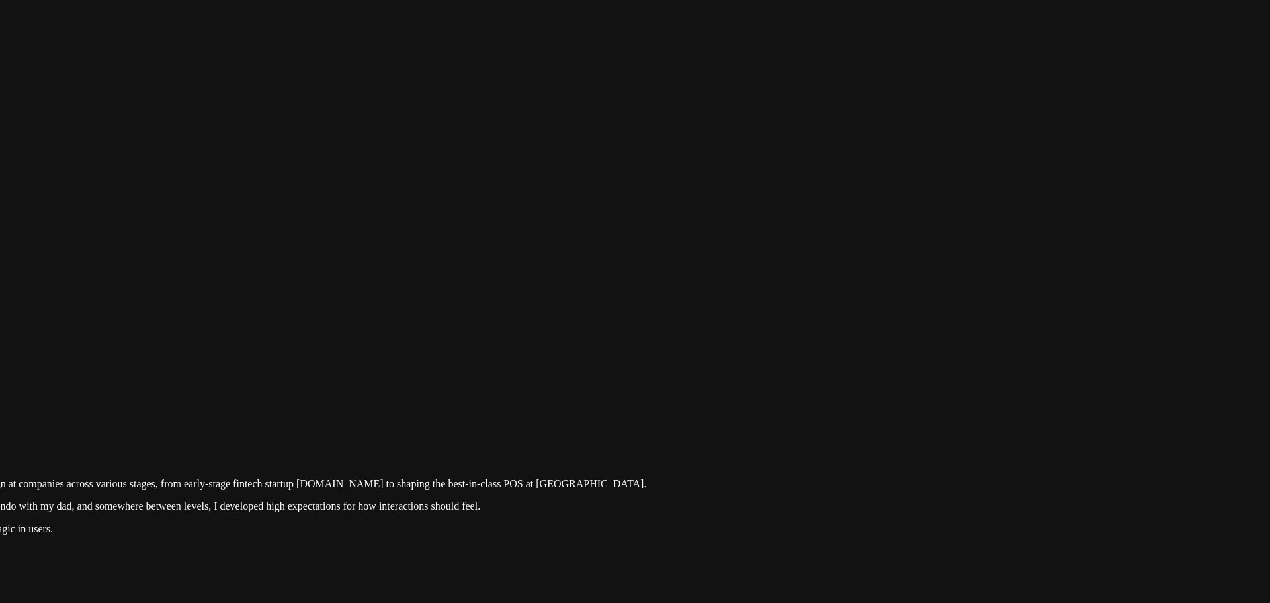
drag, startPoint x: 1158, startPoint y: 220, endPoint x: 678, endPoint y: 581, distance: 600.8
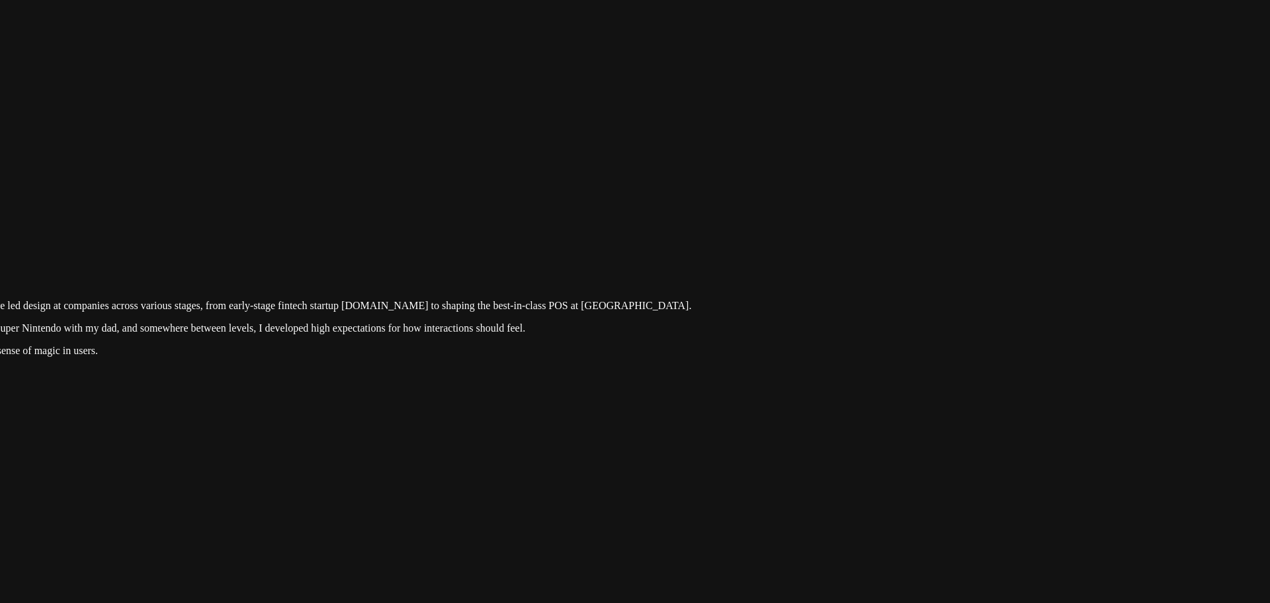
drag, startPoint x: 1060, startPoint y: 299, endPoint x: 700, endPoint y: 454, distance: 392.6
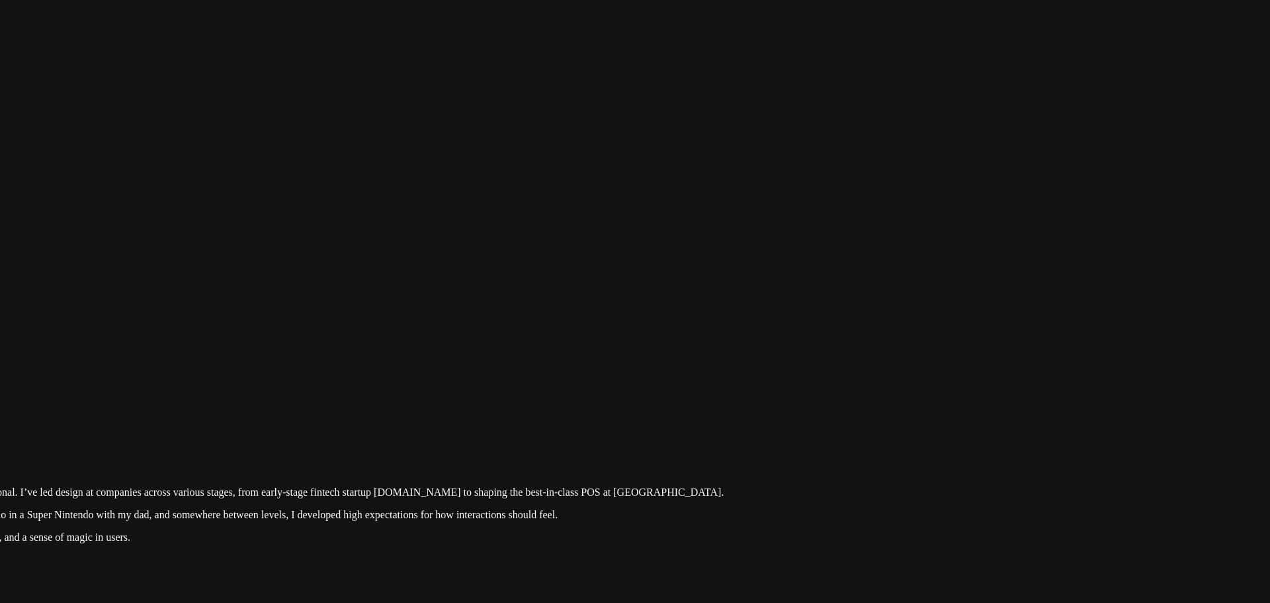
drag, startPoint x: 857, startPoint y: 280, endPoint x: 904, endPoint y: 501, distance: 225.4
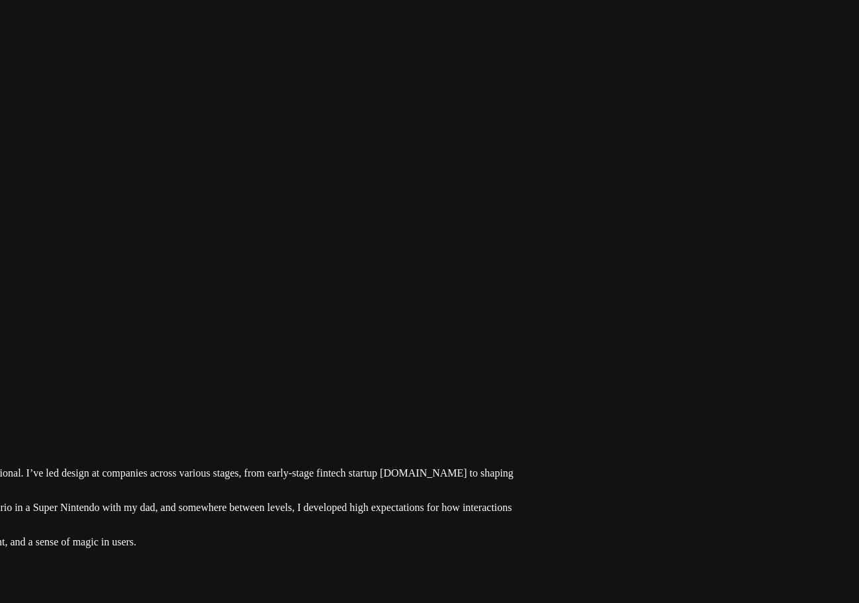
drag, startPoint x: 600, startPoint y: 27, endPoint x: 259, endPoint y: 379, distance: 489.8
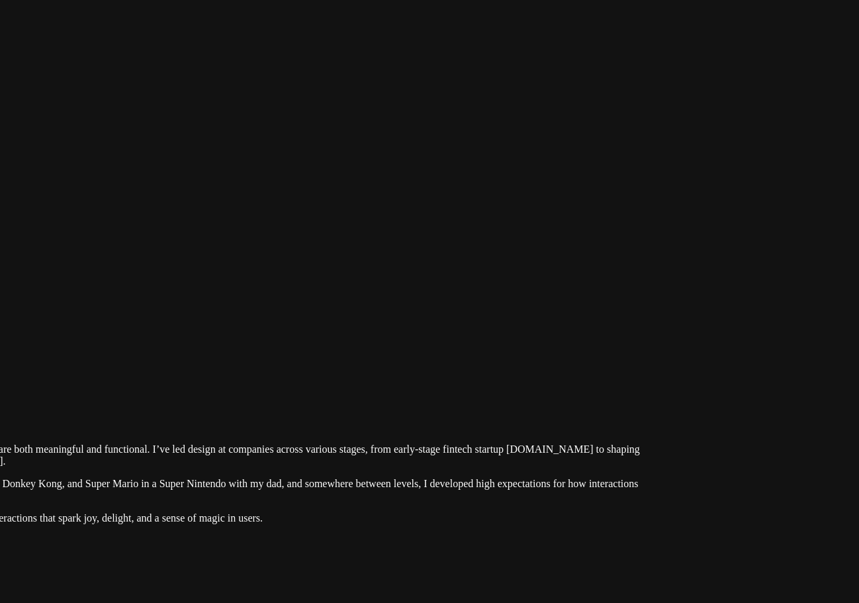
drag, startPoint x: 564, startPoint y: 291, endPoint x: 337, endPoint y: 378, distance: 243.1
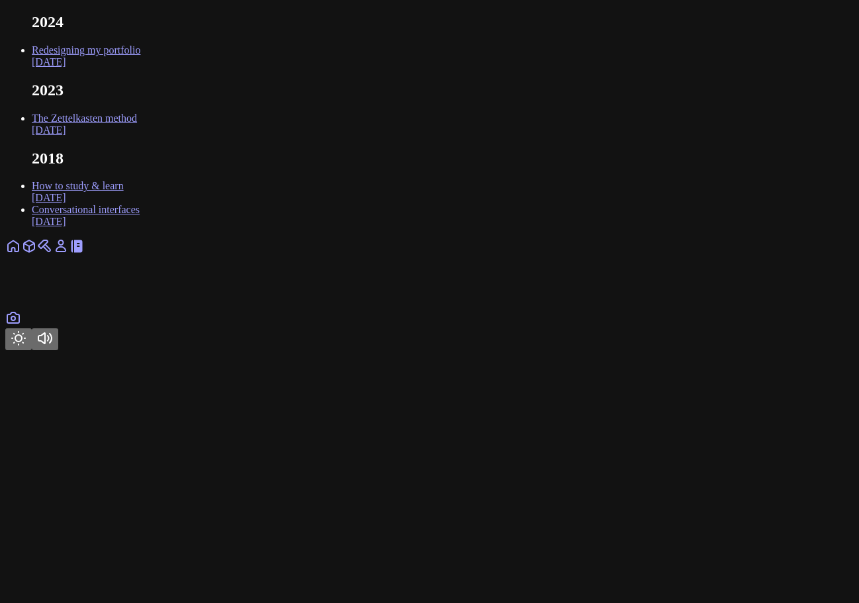
click at [69, 254] on icon at bounding box center [61, 246] width 16 height 16
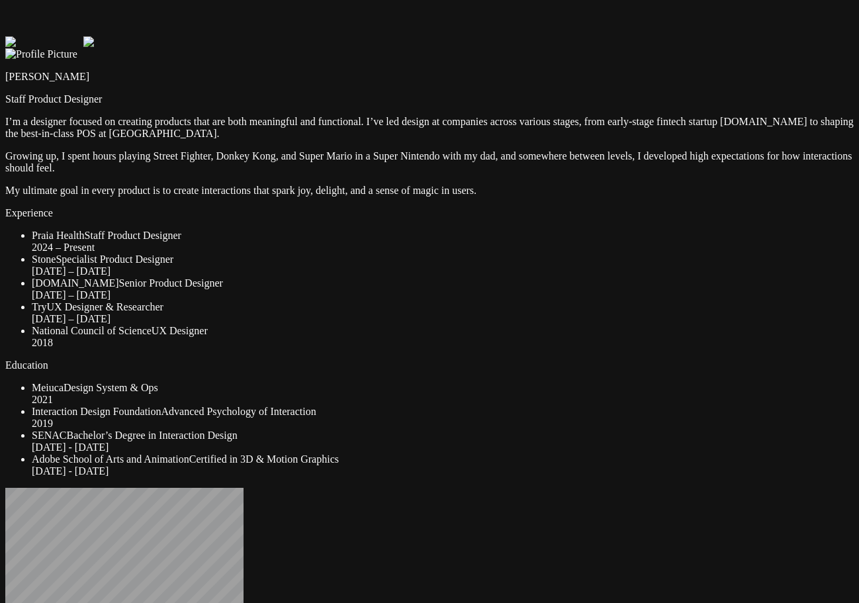
drag, startPoint x: 638, startPoint y: 62, endPoint x: 640, endPoint y: 89, distance: 27.2
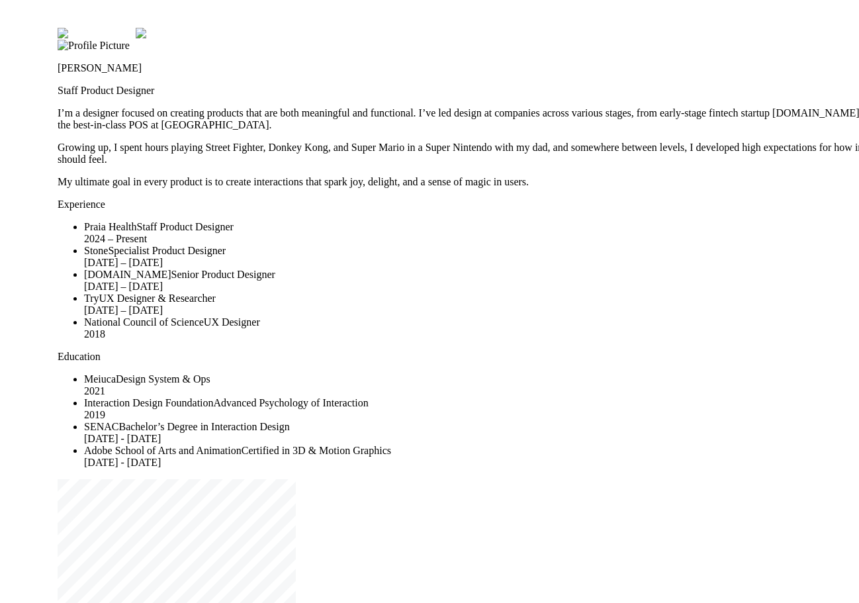
drag, startPoint x: 679, startPoint y: 99, endPoint x: 731, endPoint y: 63, distance: 63.3
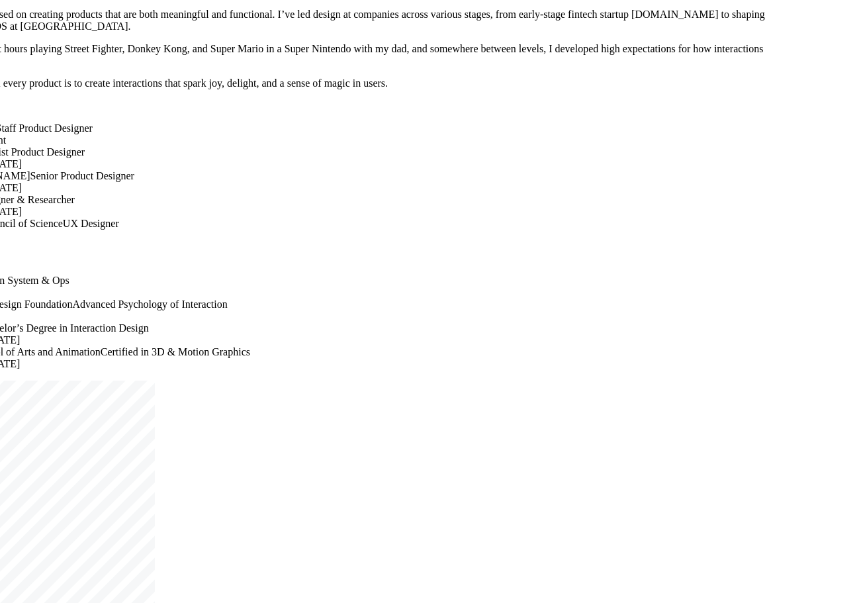
drag, startPoint x: 738, startPoint y: 256, endPoint x: 562, endPoint y: 139, distance: 211.4
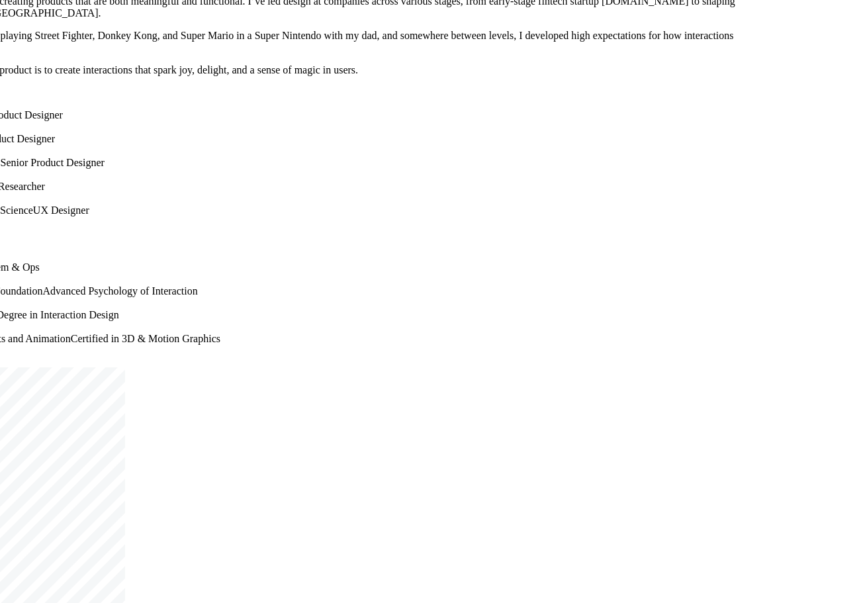
drag, startPoint x: 620, startPoint y: 267, endPoint x: 756, endPoint y: 347, distance: 158.0
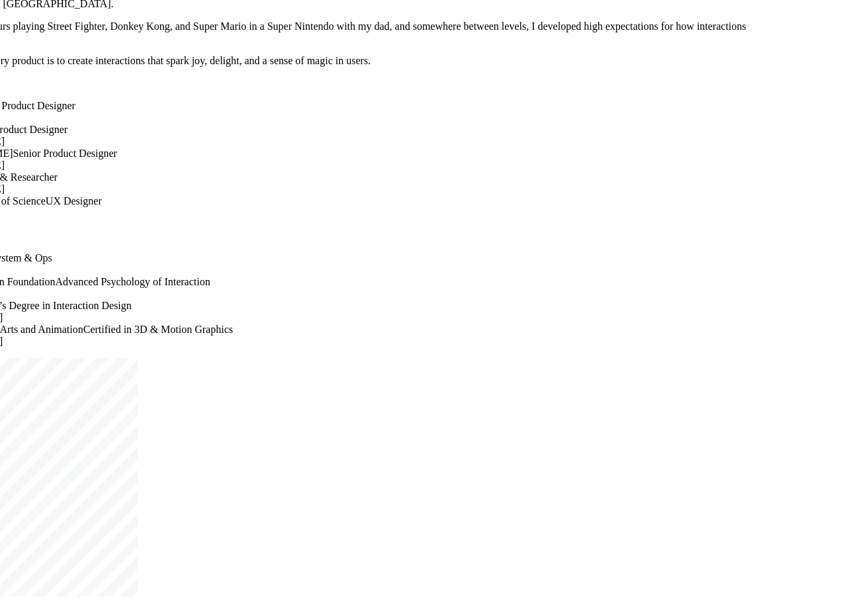
drag, startPoint x: 549, startPoint y: 443, endPoint x: 769, endPoint y: 395, distance: 224.9
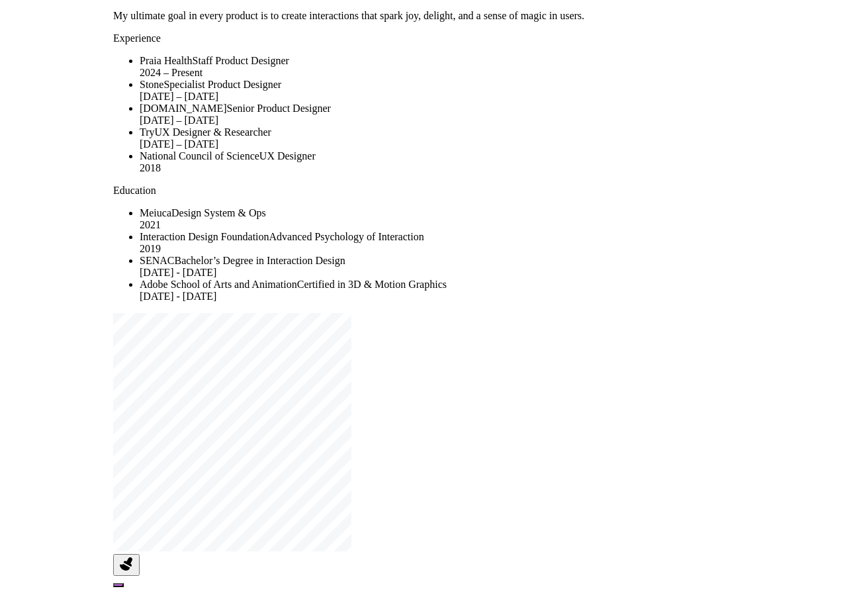
drag, startPoint x: 230, startPoint y: 255, endPoint x: 160, endPoint y: 329, distance: 101.6
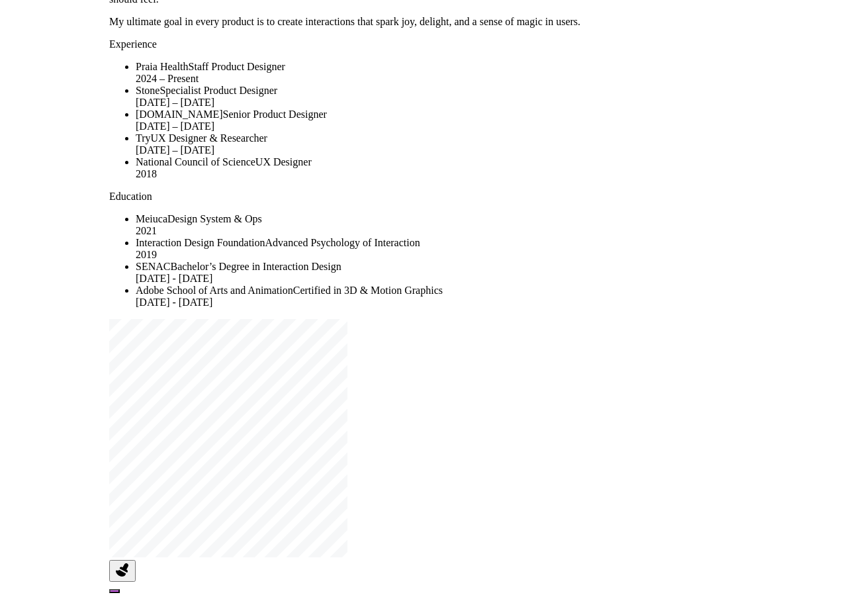
drag, startPoint x: 158, startPoint y: 271, endPoint x: 116, endPoint y: 427, distance: 162.4
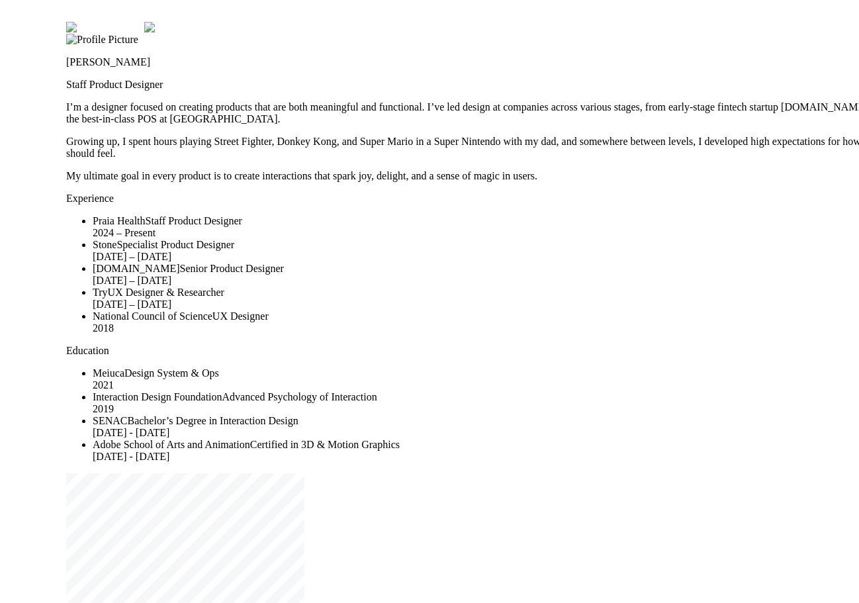
drag, startPoint x: 128, startPoint y: 181, endPoint x: 54, endPoint y: 138, distance: 86.2
drag, startPoint x: 801, startPoint y: 193, endPoint x: 883, endPoint y: 176, distance: 83.8
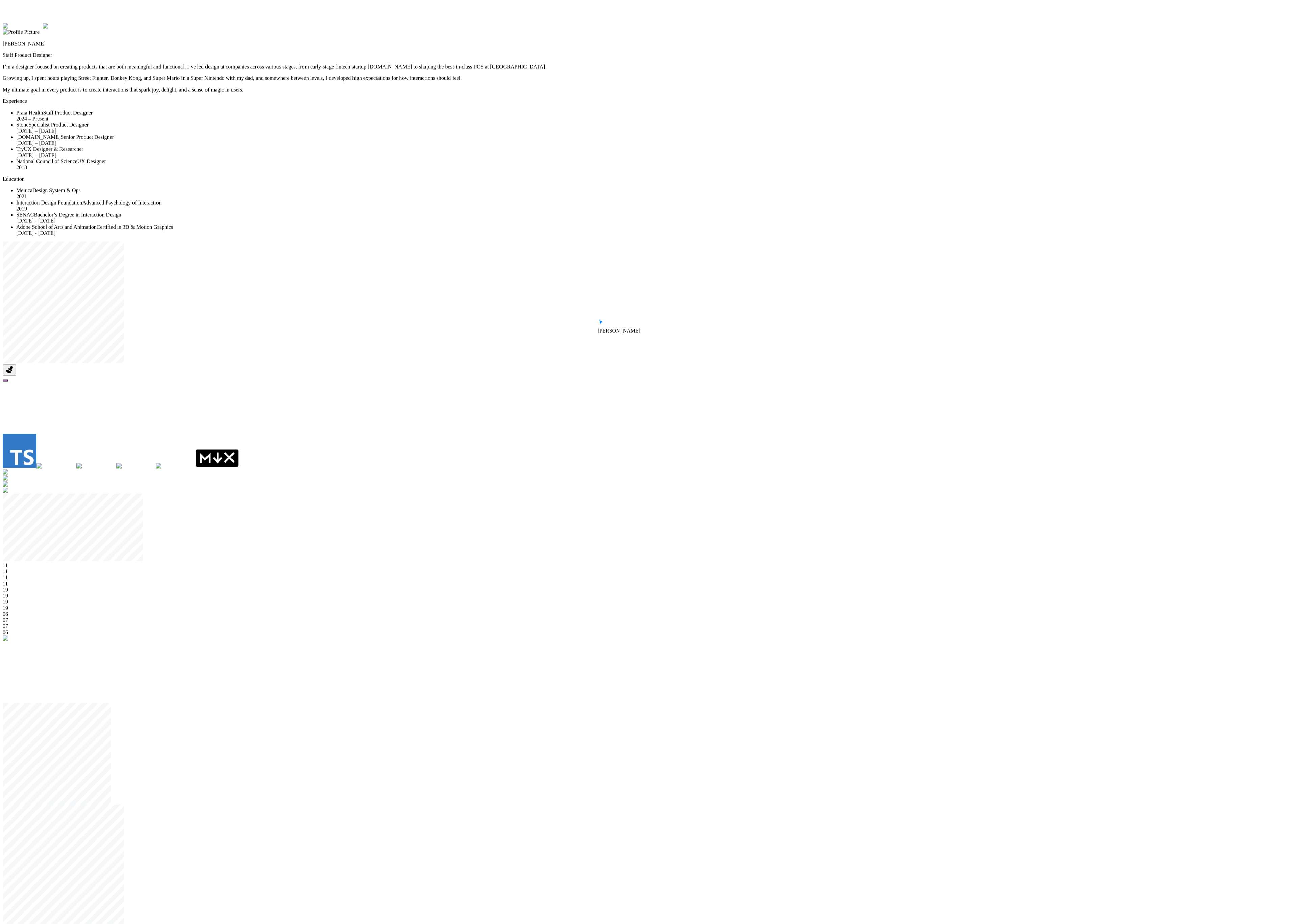
drag, startPoint x: 1028, startPoint y: 562, endPoint x: 989, endPoint y: 570, distance: 39.8
click at [438, 308] on div "11 11 11 11 19 19 19 19 06 07 07 06" at bounding box center [657, 598] width 1310 height 73
click at [438, 308] on div "[PERSON_NAME] [PERSON_NAME] Staff Product Designer I’m a designer focused on cr…" at bounding box center [657, 917] width 1310 height 1819
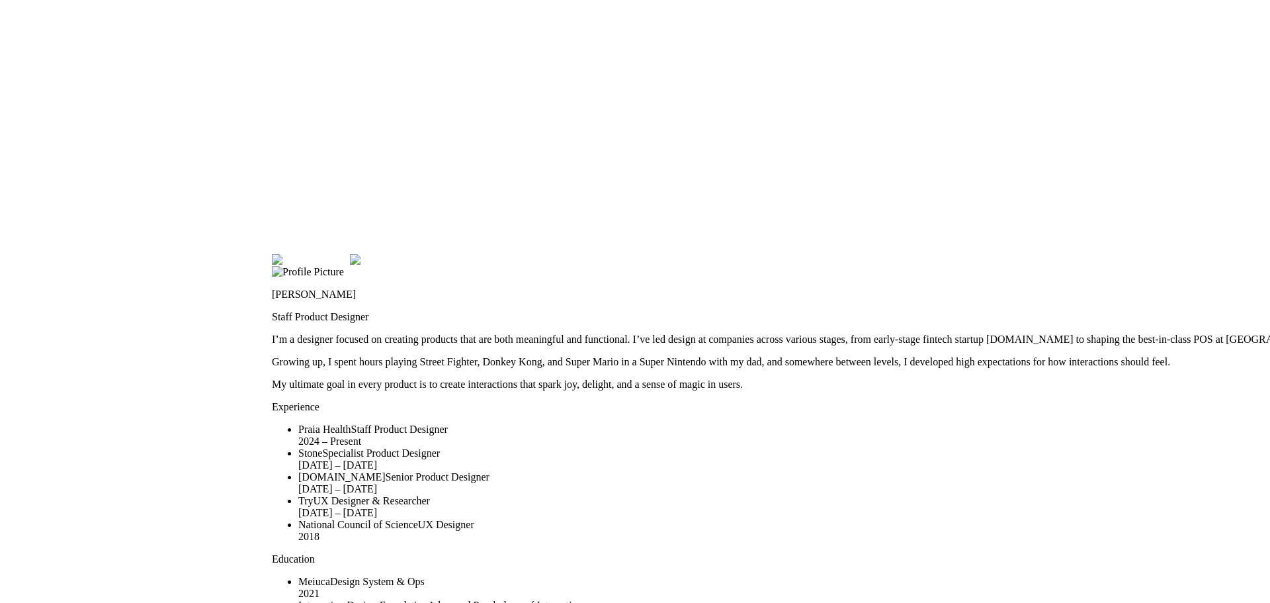
drag, startPoint x: 408, startPoint y: 65, endPoint x: 674, endPoint y: 282, distance: 344.2
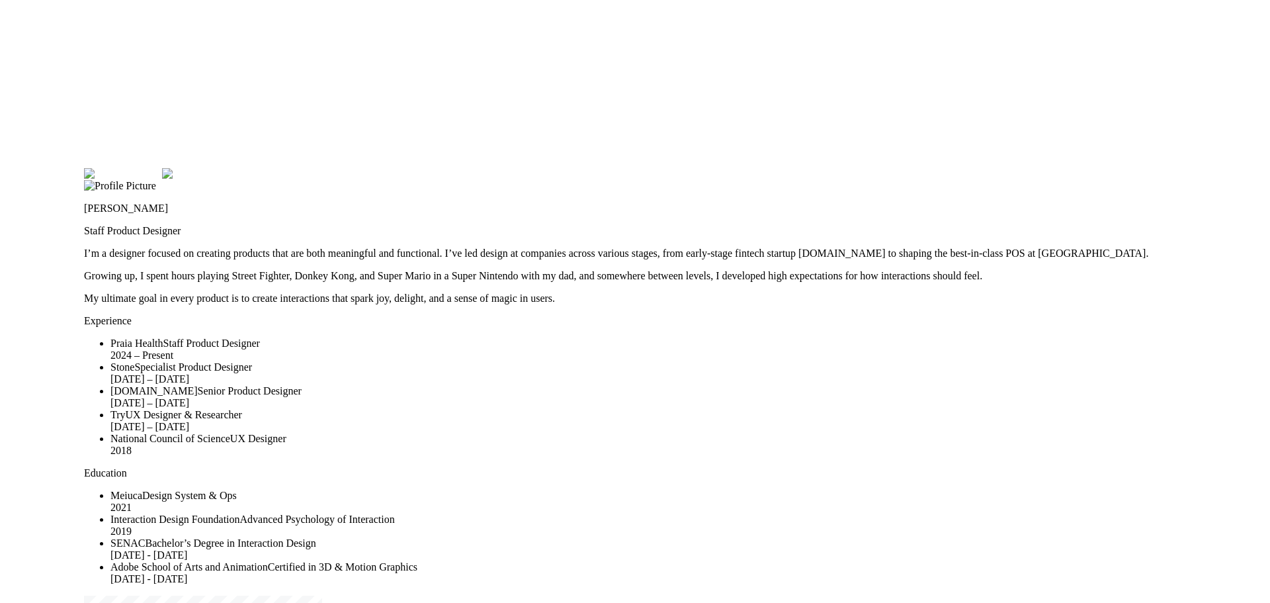
drag, startPoint x: 372, startPoint y: 210, endPoint x: 451, endPoint y: 342, distance: 153.4
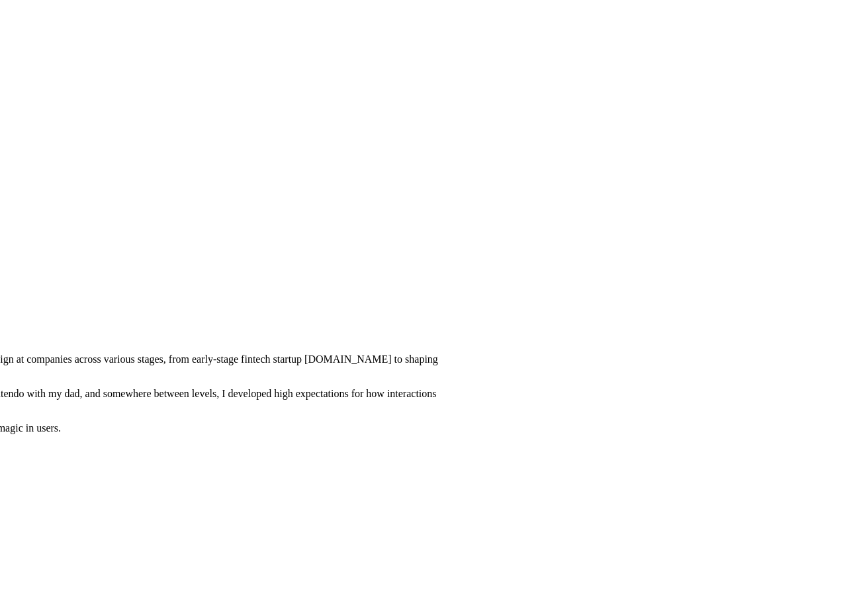
drag, startPoint x: 676, startPoint y: 82, endPoint x: 270, endPoint y: 293, distance: 457.7
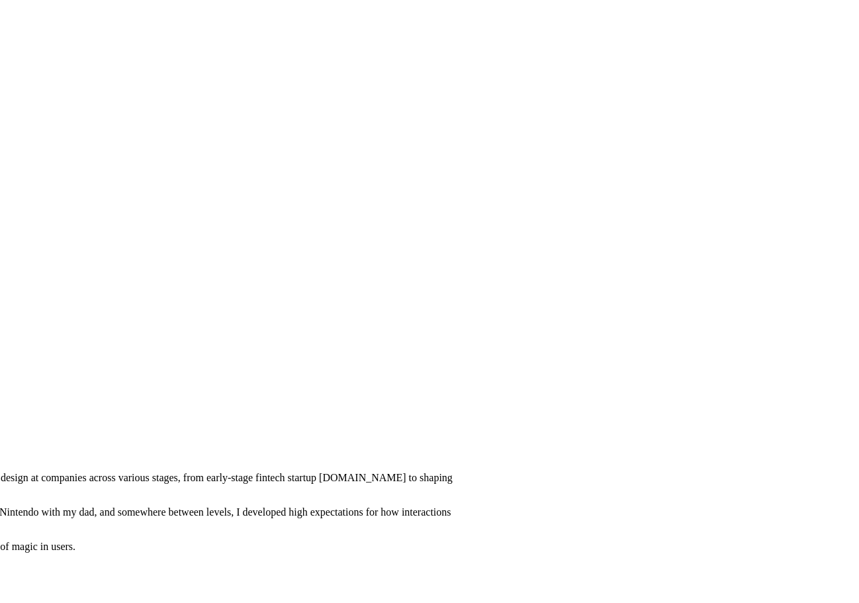
drag, startPoint x: 648, startPoint y: 243, endPoint x: 663, endPoint y: 361, distance: 119.3
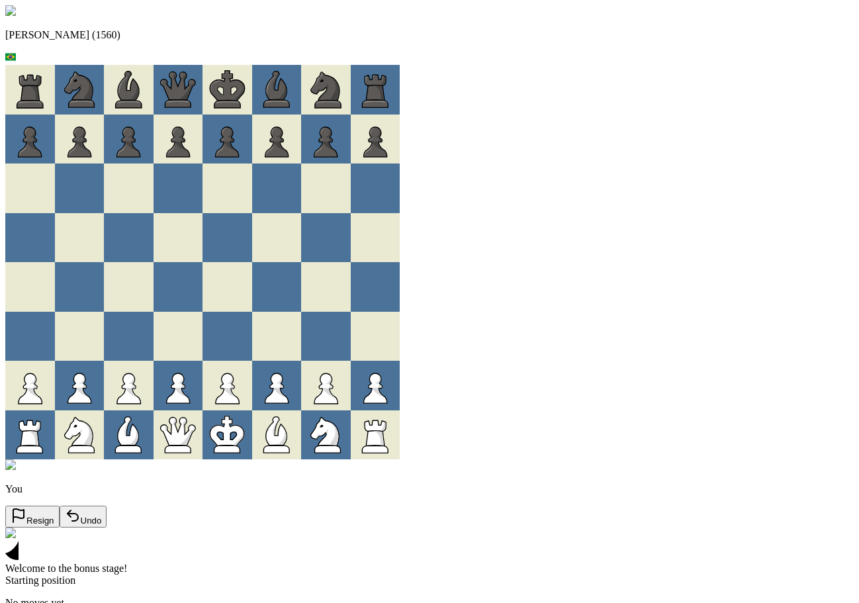
drag, startPoint x: 830, startPoint y: 411, endPoint x: 828, endPoint y: 391, distance: 19.9
click at [828, 391] on div "[PERSON_NAME] (1560) You Resign Undo Welcome to the bonus stage! Starting posit…" at bounding box center [429, 323] width 848 height 636
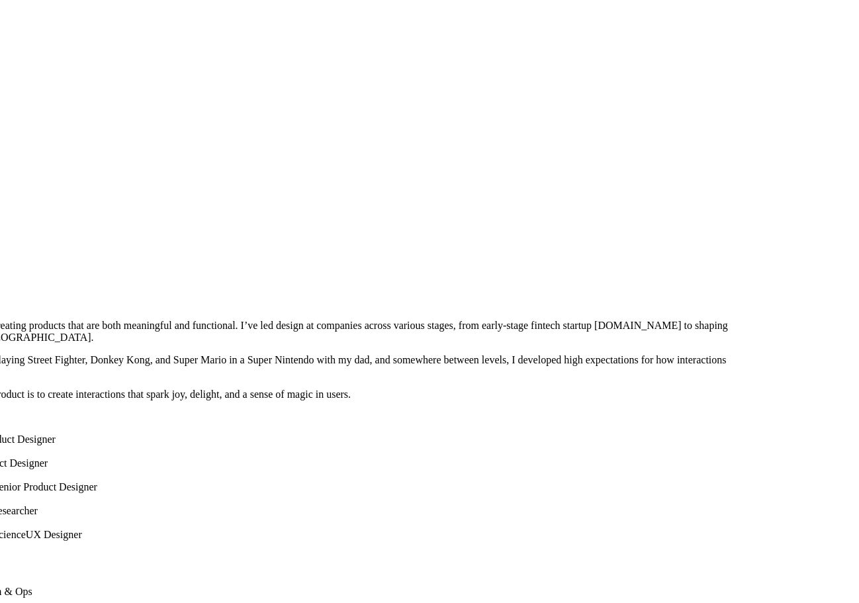
drag, startPoint x: 693, startPoint y: 26, endPoint x: 560, endPoint y: 236, distance: 248.7
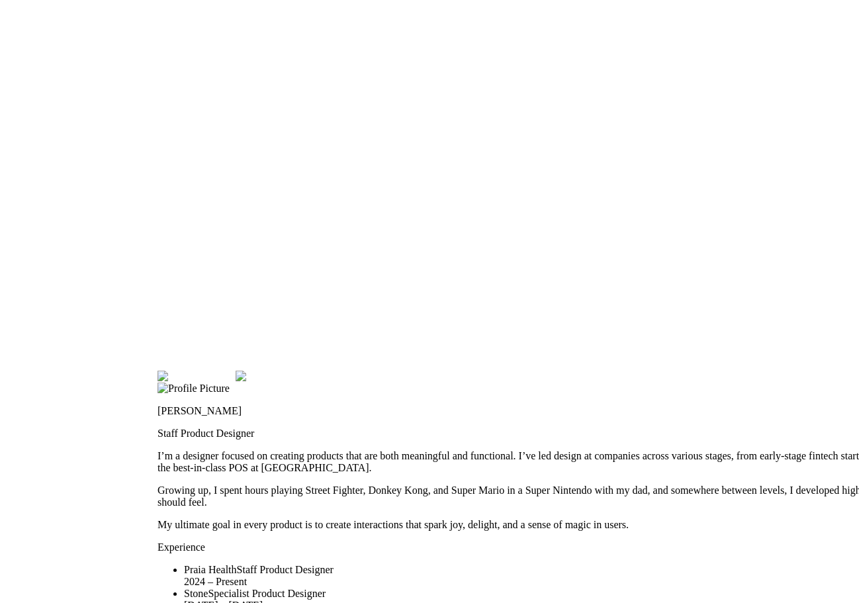
drag, startPoint x: 547, startPoint y: 229, endPoint x: 833, endPoint y: 353, distance: 311.7
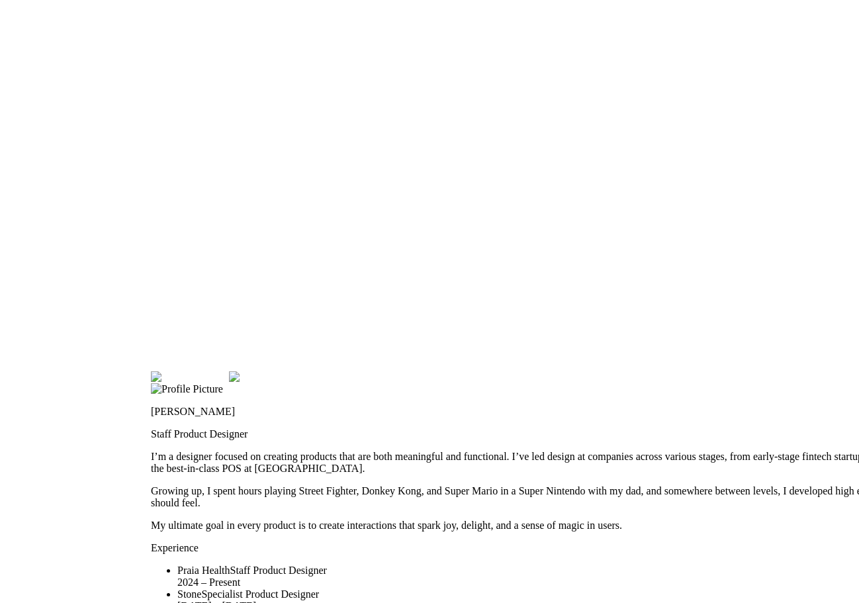
drag, startPoint x: 266, startPoint y: 320, endPoint x: 258, endPoint y: 321, distance: 8.0
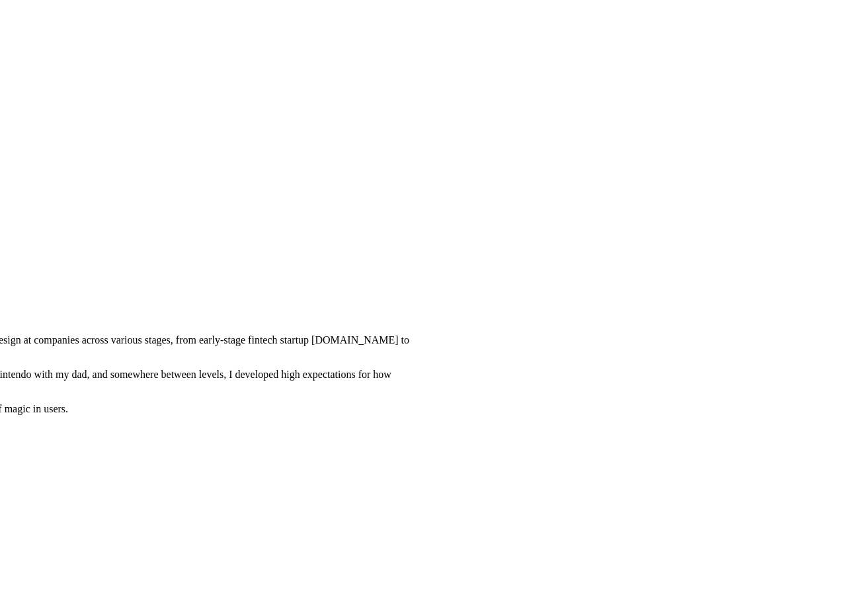
drag, startPoint x: 409, startPoint y: 191, endPoint x: 321, endPoint y: 259, distance: 111.7
